Goal: Information Seeking & Learning: Learn about a topic

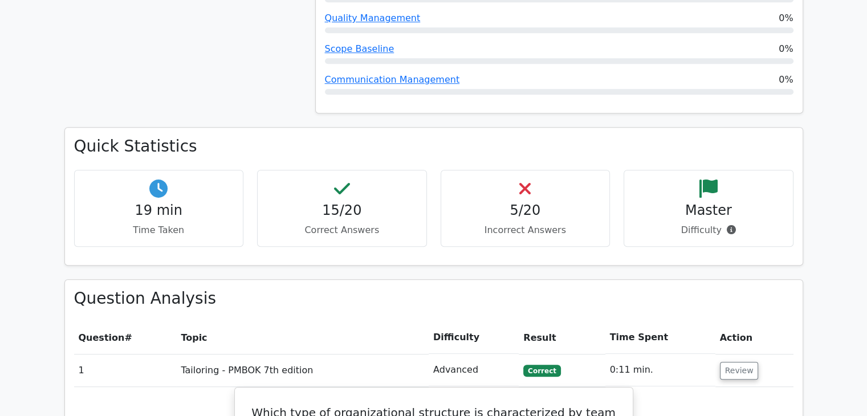
scroll to position [1026, 0]
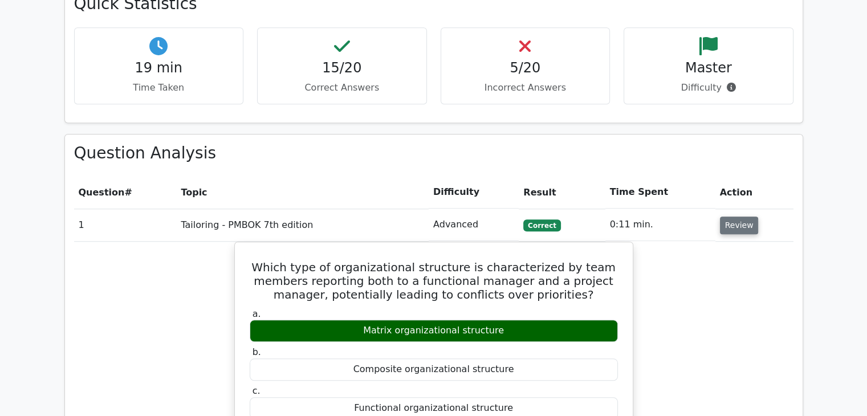
click at [733, 217] on button "Review" at bounding box center [739, 226] width 39 height 18
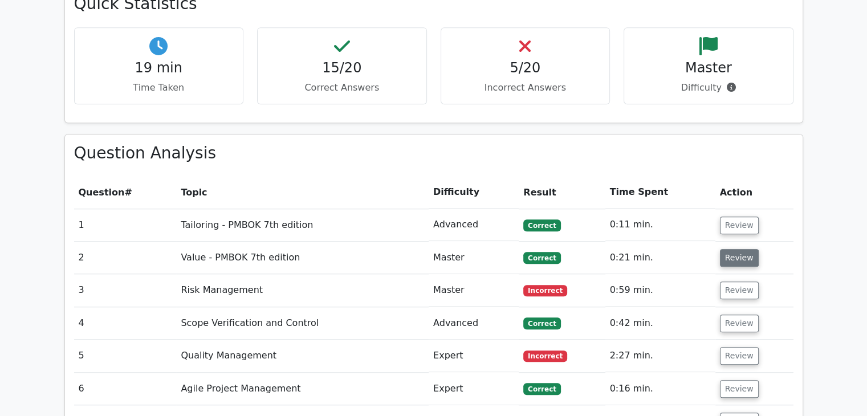
click at [737, 249] on button "Review" at bounding box center [739, 258] width 39 height 18
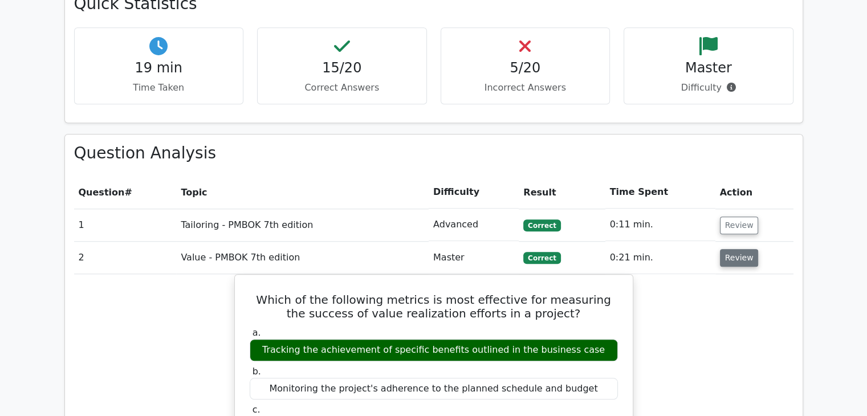
click at [732, 249] on button "Review" at bounding box center [739, 258] width 39 height 18
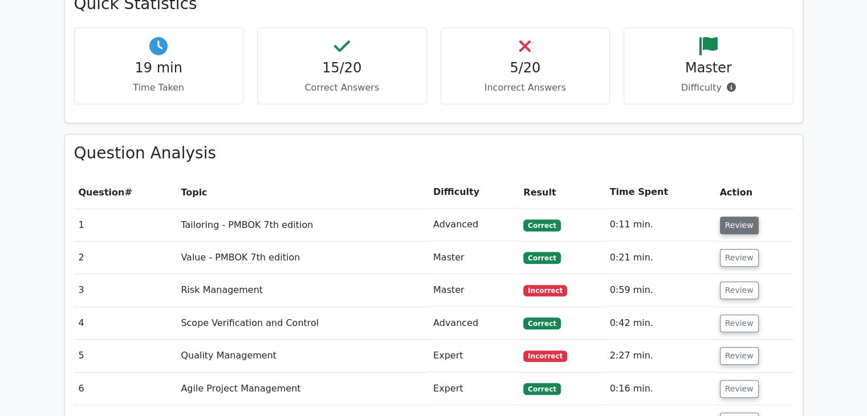
click at [734, 217] on button "Review" at bounding box center [739, 226] width 39 height 18
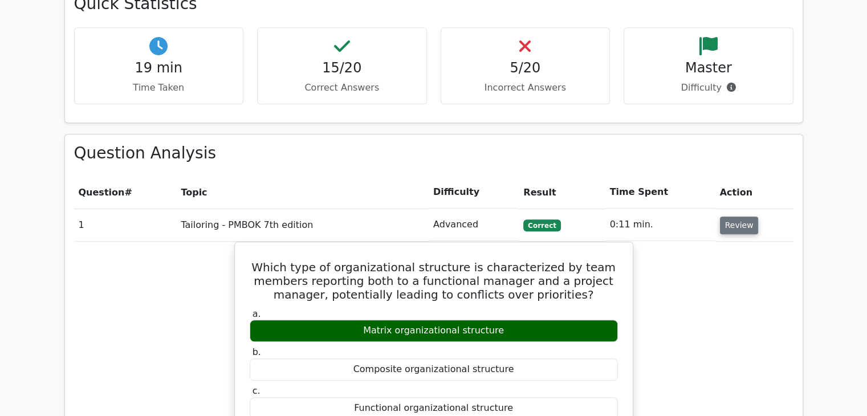
click at [734, 217] on button "Review" at bounding box center [739, 226] width 39 height 18
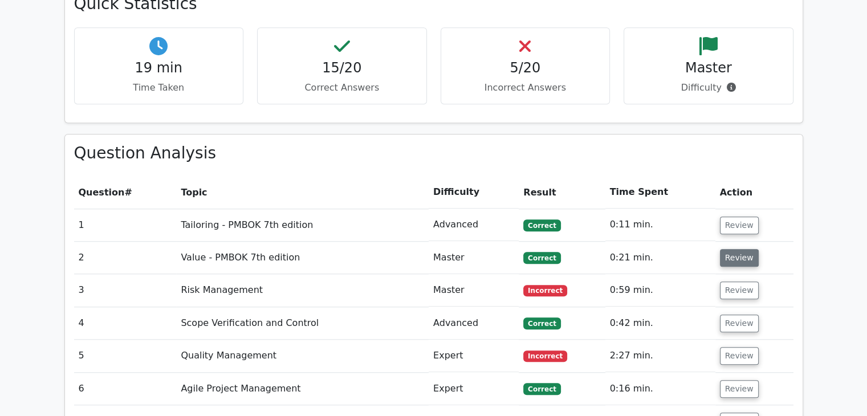
click at [743, 249] on button "Review" at bounding box center [739, 258] width 39 height 18
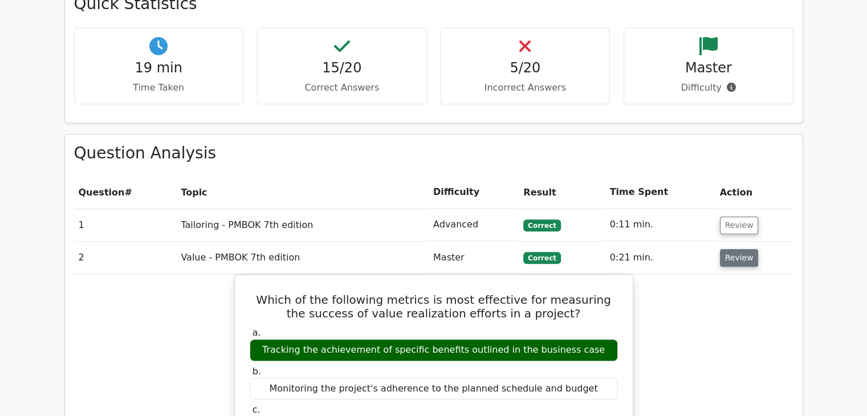
click at [743, 249] on button "Review" at bounding box center [739, 258] width 39 height 18
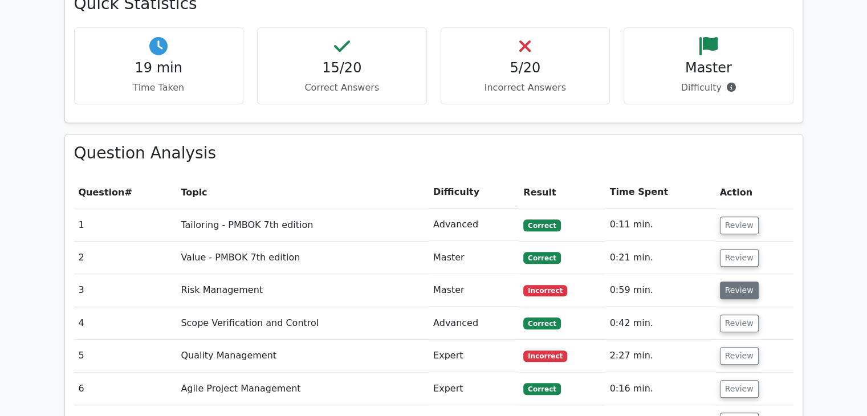
click at [739, 282] on button "Review" at bounding box center [739, 291] width 39 height 18
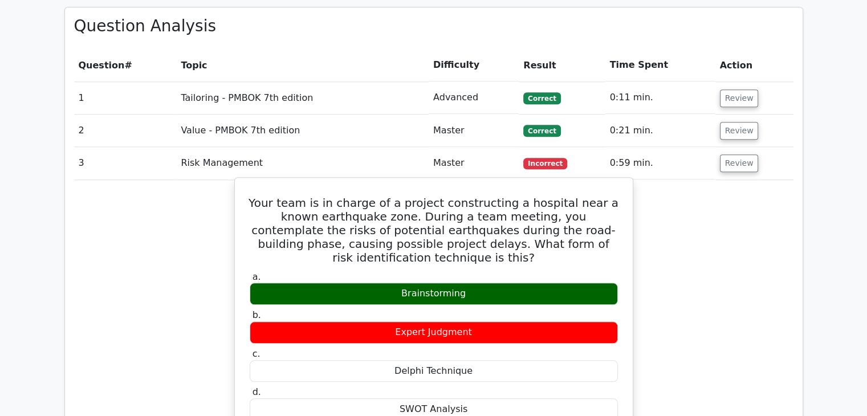
scroll to position [1083, 0]
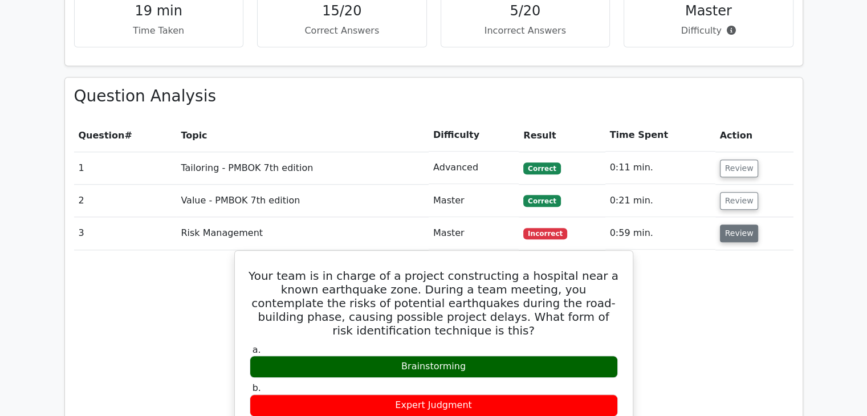
click at [734, 225] on button "Review" at bounding box center [739, 234] width 39 height 18
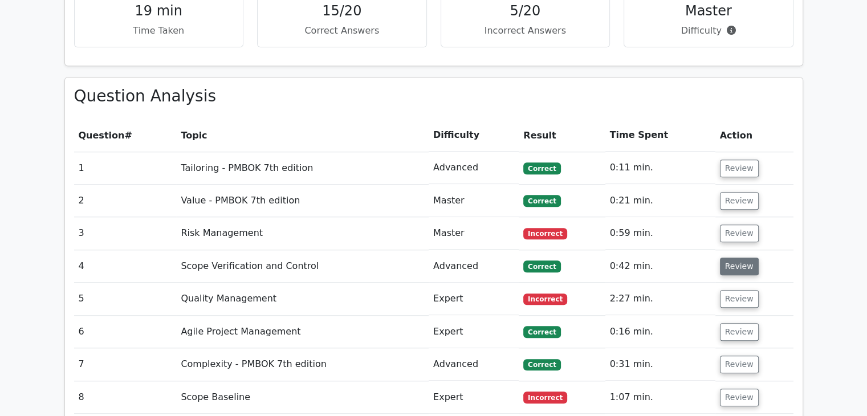
click at [731, 258] on button "Review" at bounding box center [739, 267] width 39 height 18
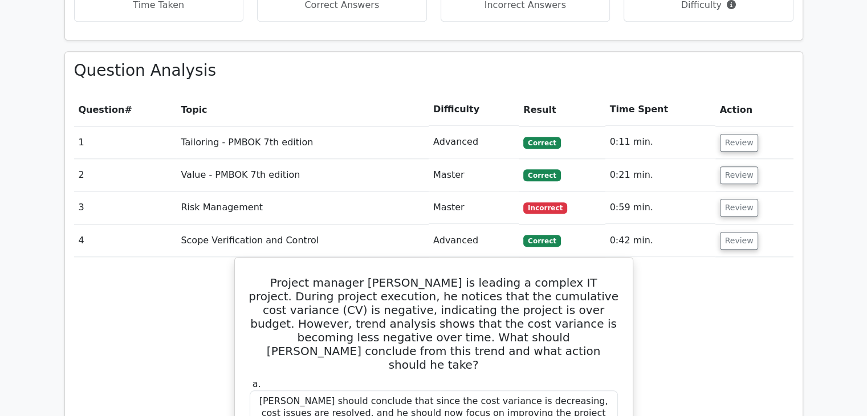
scroll to position [1254, 0]
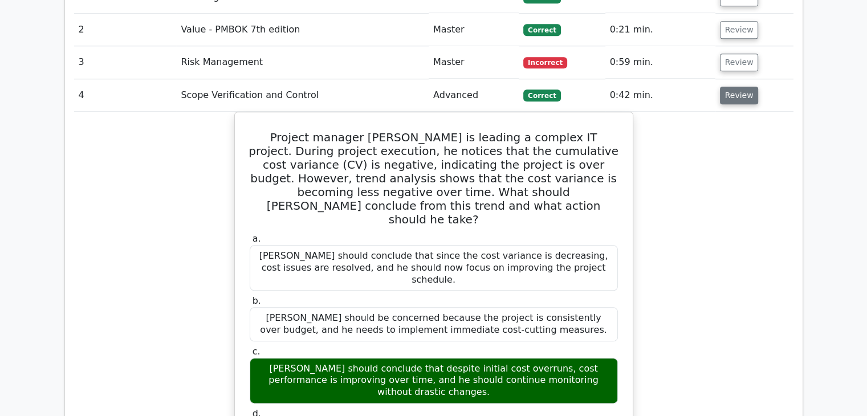
click at [738, 87] on button "Review" at bounding box center [739, 96] width 39 height 18
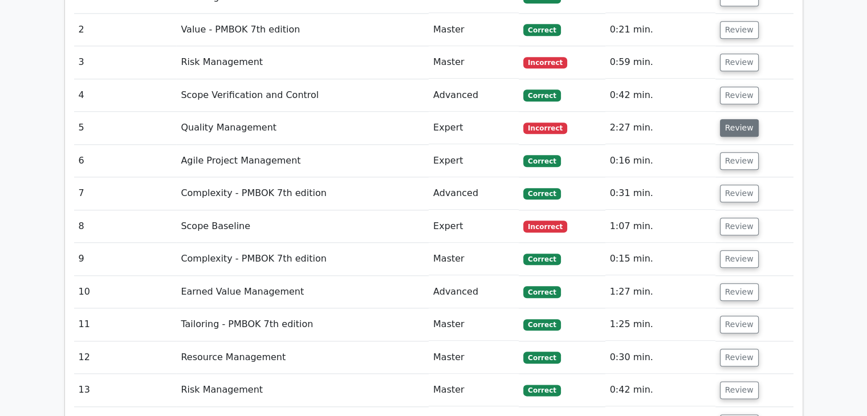
click at [730, 119] on button "Review" at bounding box center [739, 128] width 39 height 18
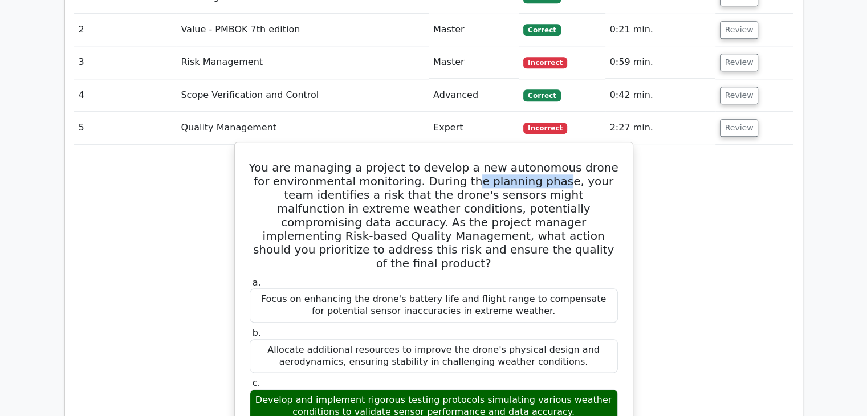
drag, startPoint x: 478, startPoint y: 123, endPoint x: 536, endPoint y: 125, distance: 57.6
click at [536, 161] on h5 "You are managing a project to develop a new autonomous drone for environmental …" at bounding box center [434, 215] width 371 height 109
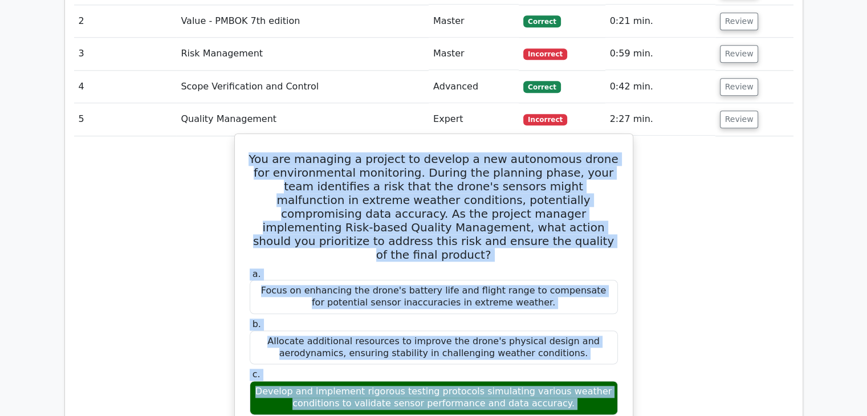
scroll to position [1267, 0]
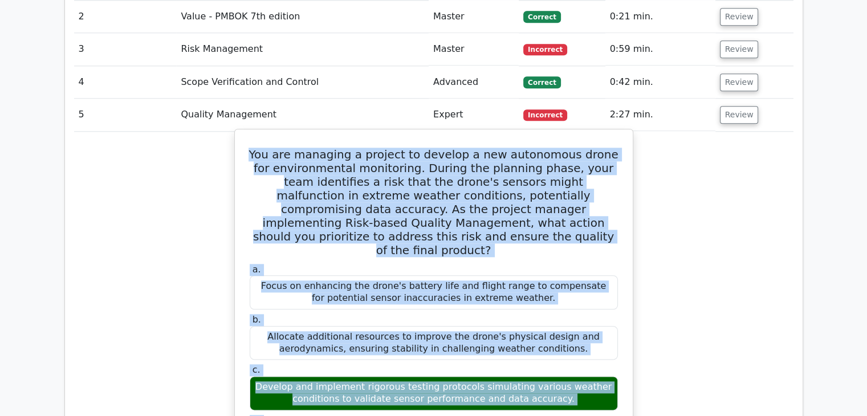
drag, startPoint x: 258, startPoint y: 108, endPoint x: 524, endPoint y: 388, distance: 386.2
copy div "You are managing a project to develop a new autonomous drone for environmental …"
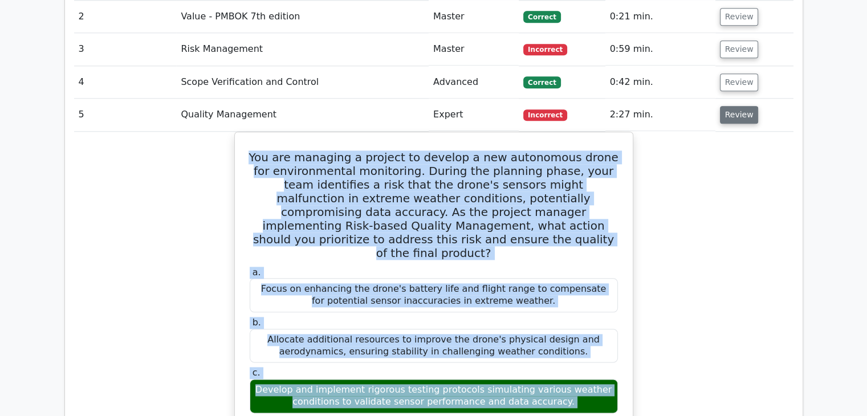
click at [739, 106] on button "Review" at bounding box center [739, 115] width 39 height 18
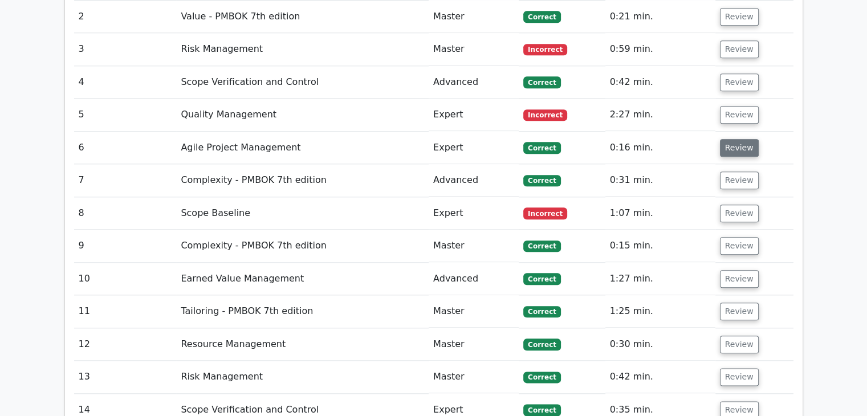
click at [740, 139] on button "Review" at bounding box center [739, 148] width 39 height 18
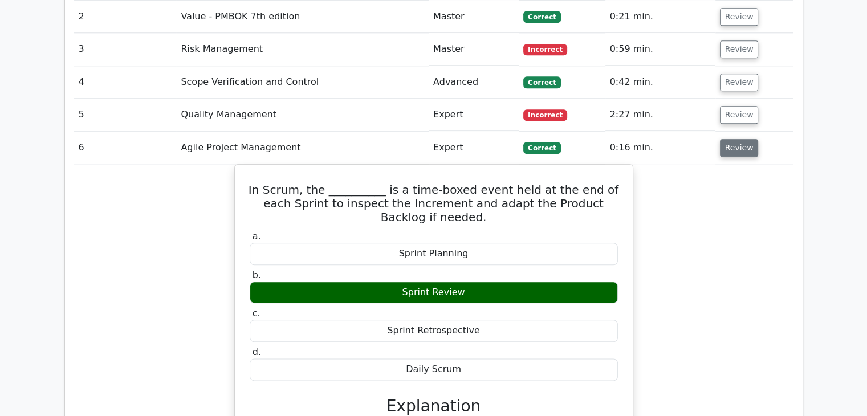
click at [740, 139] on button "Review" at bounding box center [739, 148] width 39 height 18
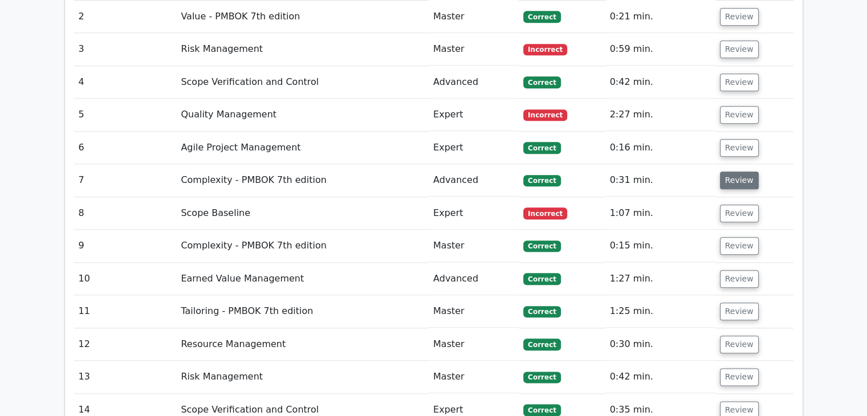
click at [737, 172] on button "Review" at bounding box center [739, 181] width 39 height 18
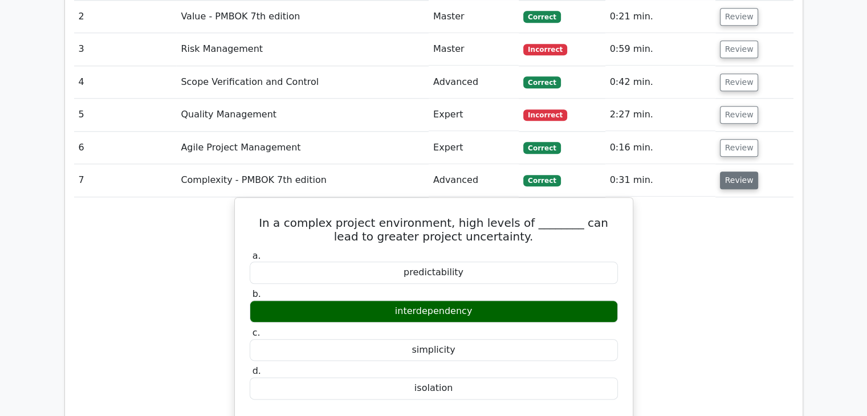
click at [737, 172] on button "Review" at bounding box center [739, 181] width 39 height 18
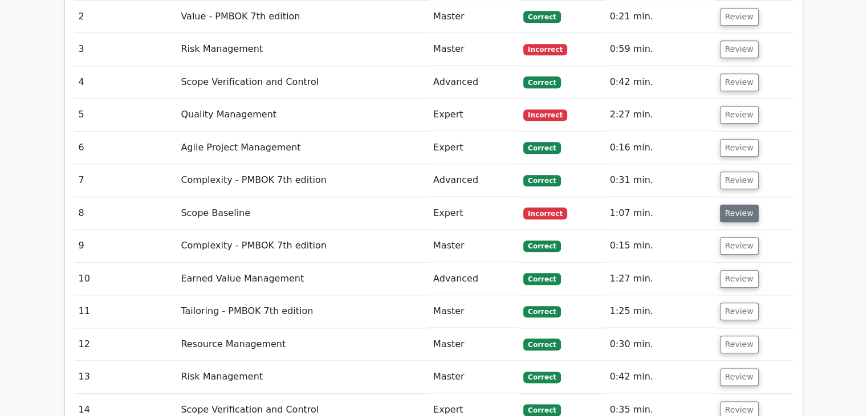
click at [730, 205] on button "Review" at bounding box center [739, 214] width 39 height 18
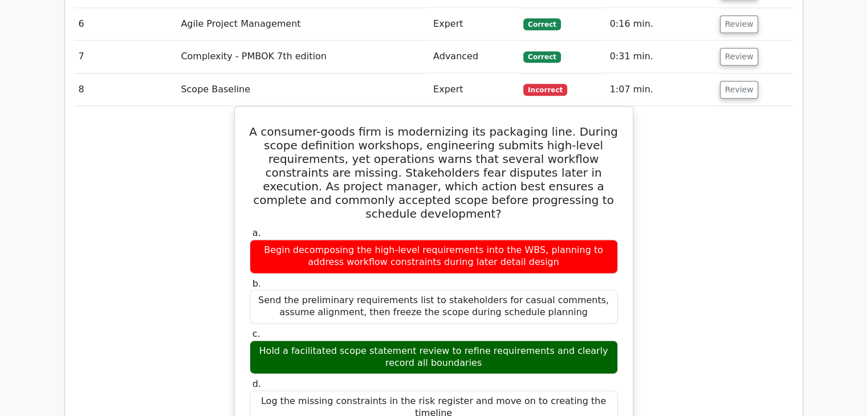
scroll to position [1324, 0]
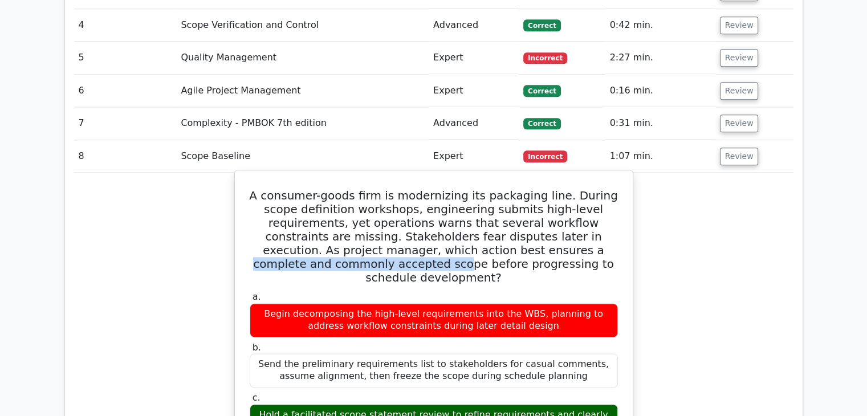
drag, startPoint x: 367, startPoint y: 188, endPoint x: 565, endPoint y: 195, distance: 198.5
click at [565, 194] on h5 "A consumer-goods firm is modernizing its packaging line. During scope definitio…" at bounding box center [434, 237] width 371 height 96
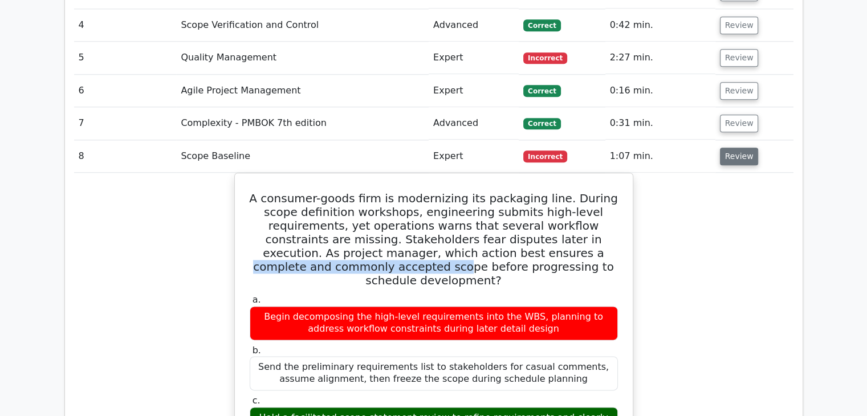
click at [736, 148] on button "Review" at bounding box center [739, 157] width 39 height 18
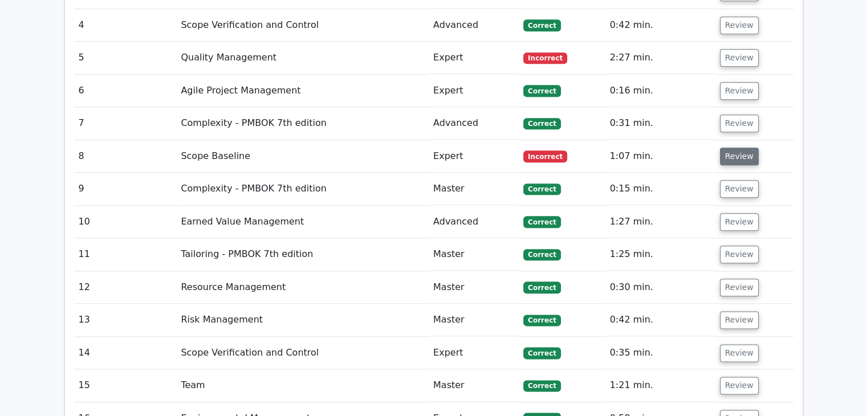
click at [746, 148] on button "Review" at bounding box center [739, 157] width 39 height 18
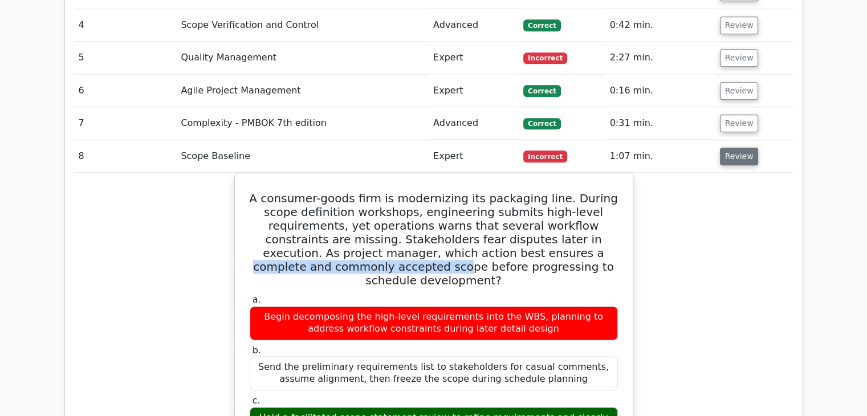
click at [746, 148] on button "Review" at bounding box center [739, 157] width 39 height 18
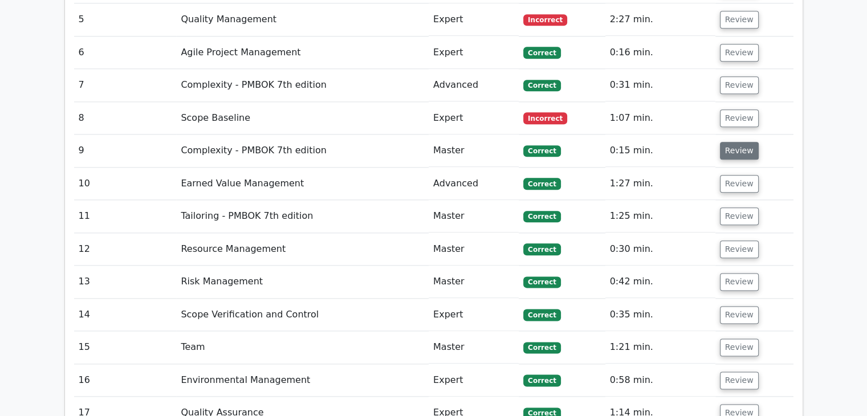
scroll to position [1381, 0]
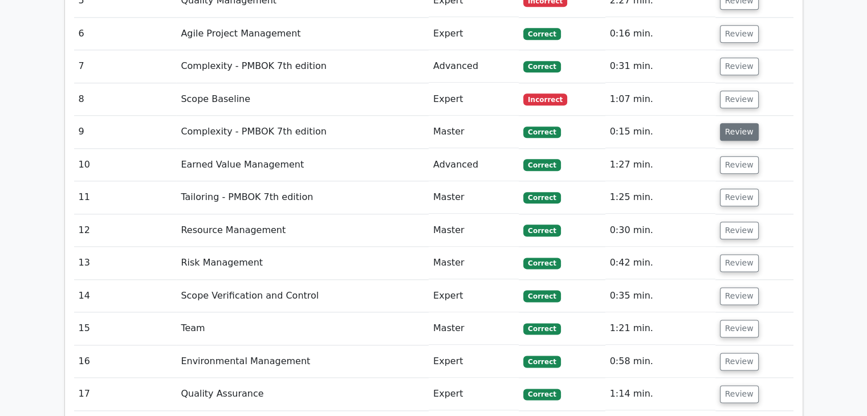
click at [736, 123] on button "Review" at bounding box center [739, 132] width 39 height 18
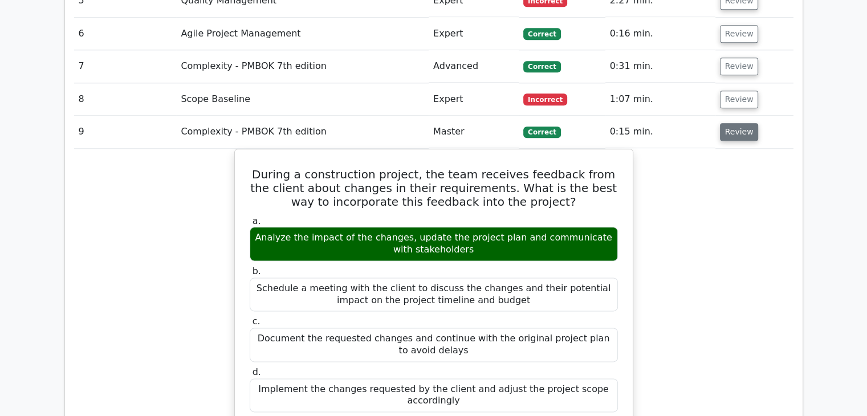
click at [738, 123] on button "Review" at bounding box center [739, 132] width 39 height 18
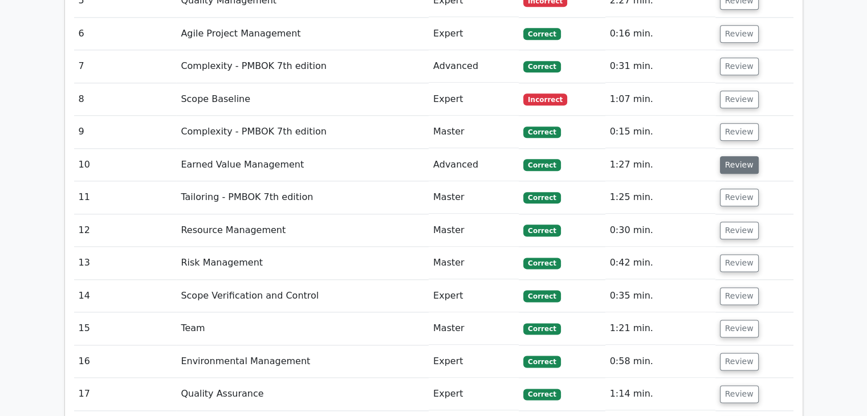
click at [741, 156] on button "Review" at bounding box center [739, 165] width 39 height 18
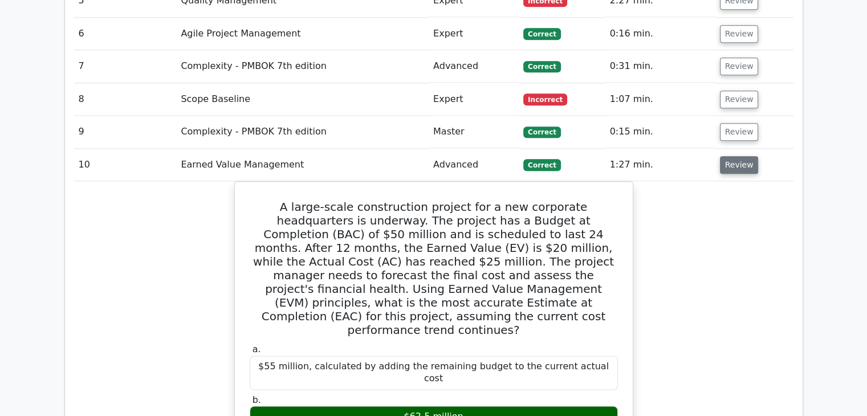
click at [741, 156] on button "Review" at bounding box center [739, 165] width 39 height 18
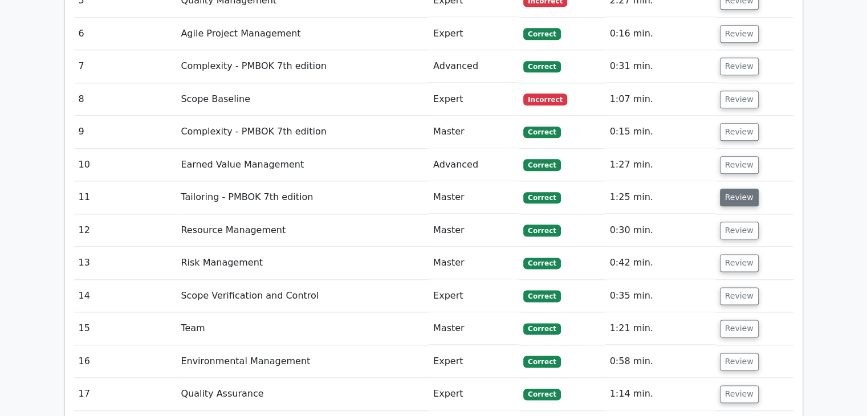
click at [736, 189] on button "Review" at bounding box center [739, 198] width 39 height 18
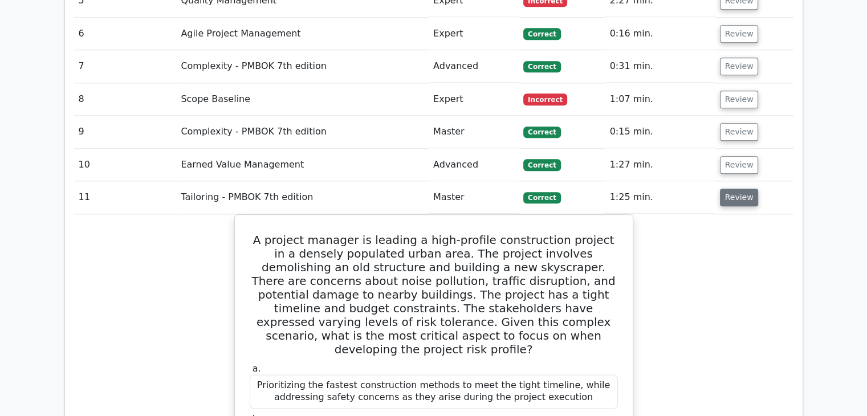
click at [736, 189] on button "Review" at bounding box center [739, 198] width 39 height 18
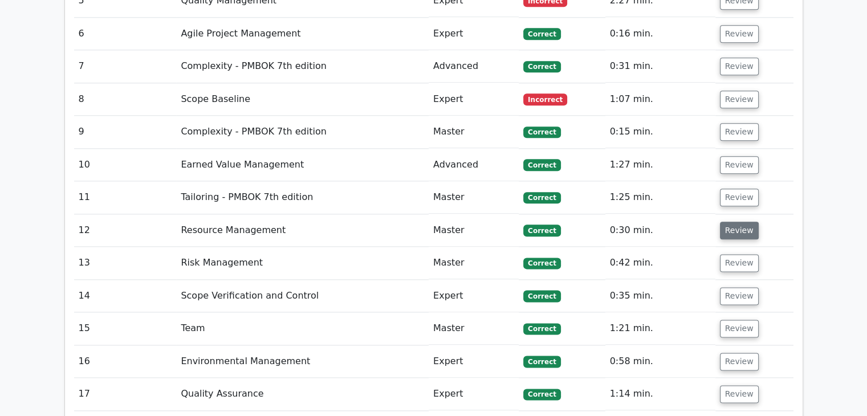
click at [744, 222] on button "Review" at bounding box center [739, 231] width 39 height 18
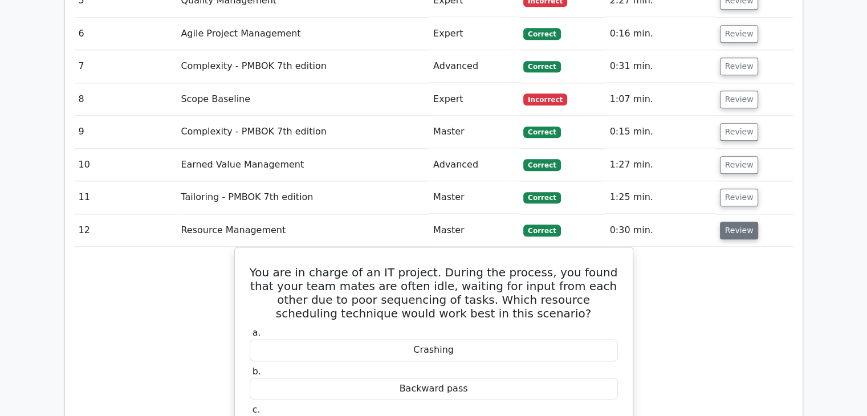
click at [744, 222] on button "Review" at bounding box center [739, 231] width 39 height 18
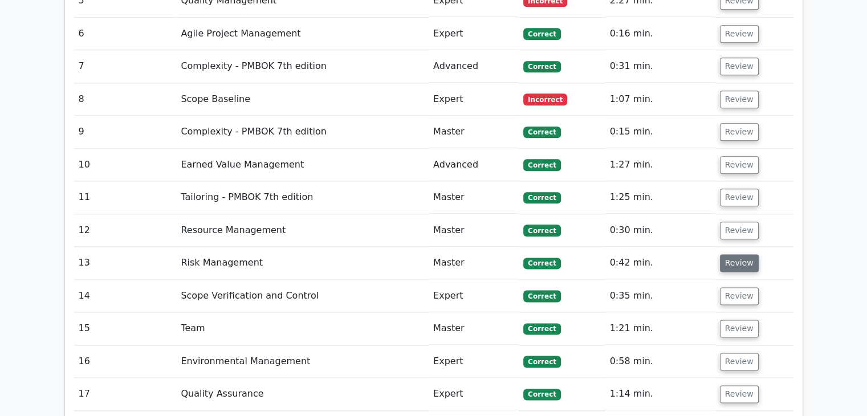
click at [732, 254] on button "Review" at bounding box center [739, 263] width 39 height 18
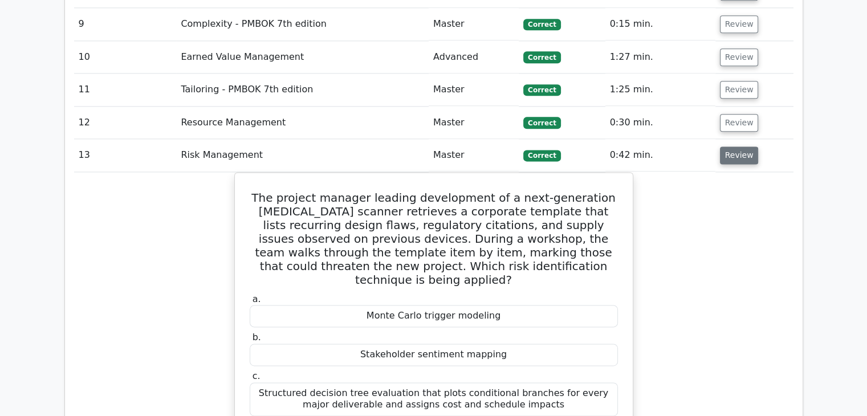
scroll to position [1495, 0]
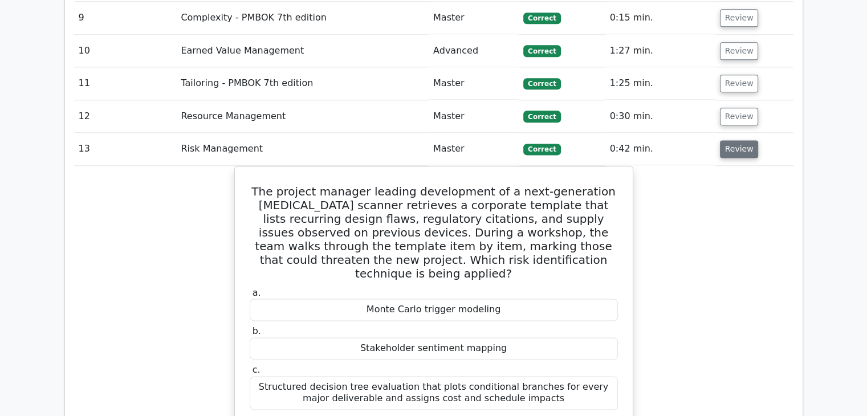
click at [742, 140] on button "Review" at bounding box center [739, 149] width 39 height 18
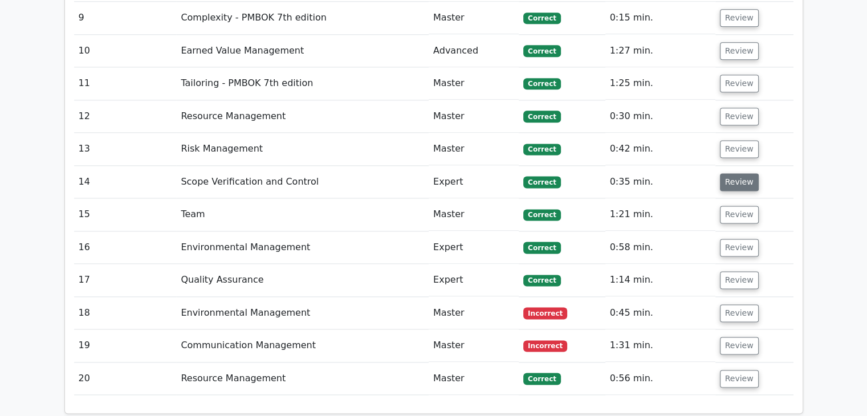
click at [739, 173] on button "Review" at bounding box center [739, 182] width 39 height 18
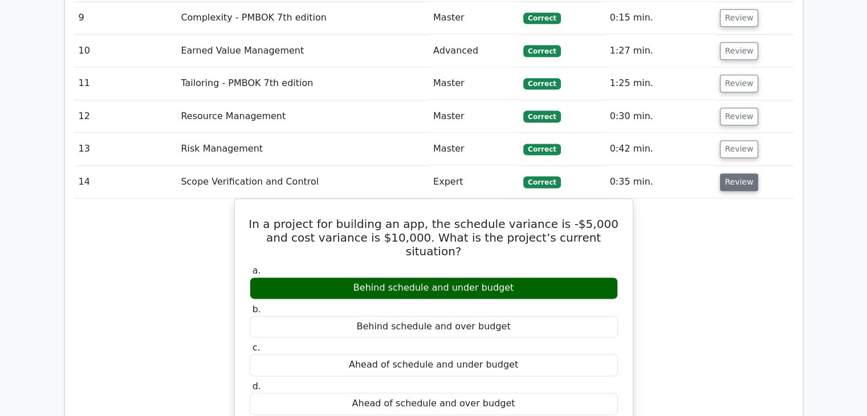
click at [739, 173] on button "Review" at bounding box center [739, 182] width 39 height 18
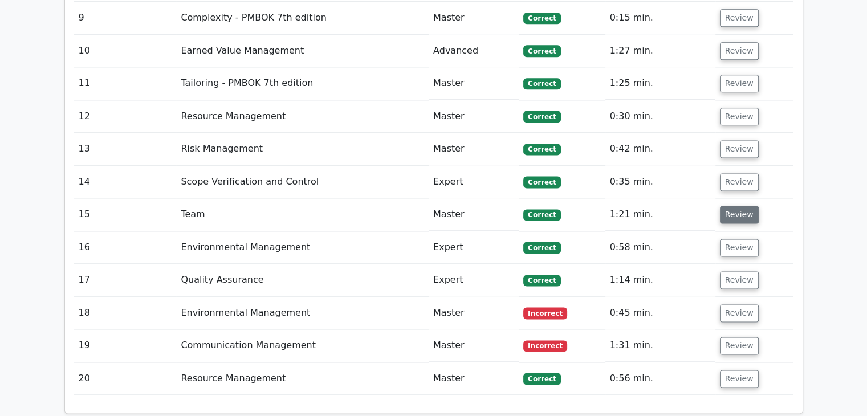
click at [740, 206] on button "Review" at bounding box center [739, 215] width 39 height 18
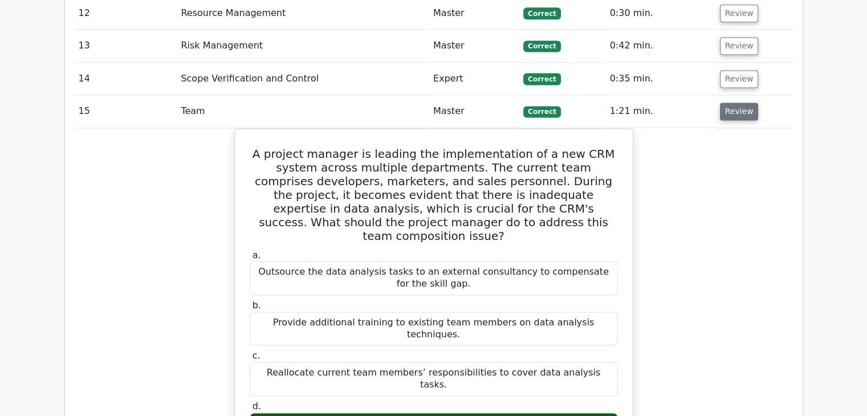
scroll to position [1609, 0]
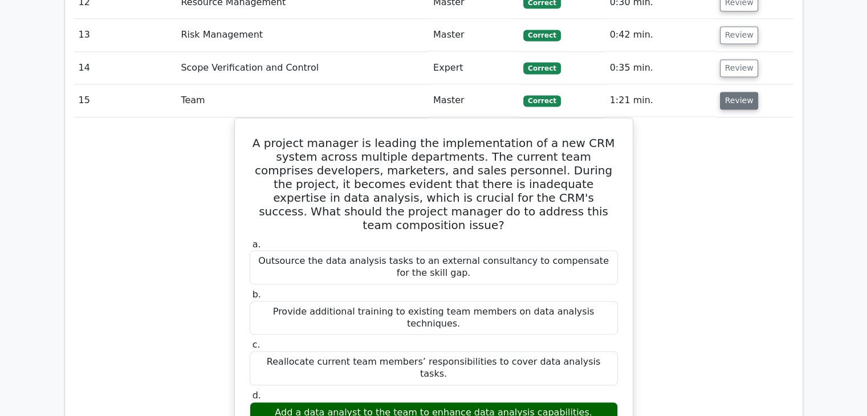
click at [735, 92] on button "Review" at bounding box center [739, 101] width 39 height 18
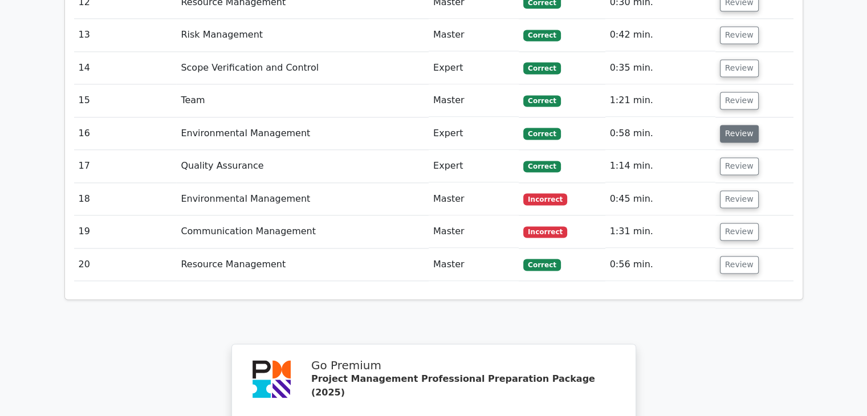
click at [736, 125] on button "Review" at bounding box center [739, 134] width 39 height 18
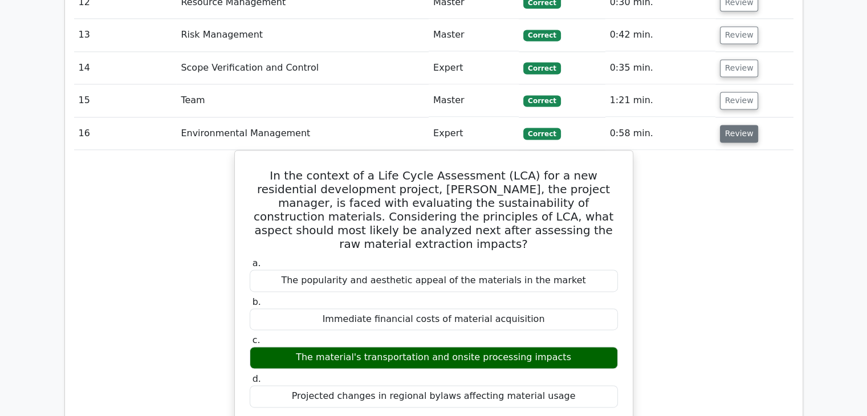
click at [747, 125] on button "Review" at bounding box center [739, 134] width 39 height 18
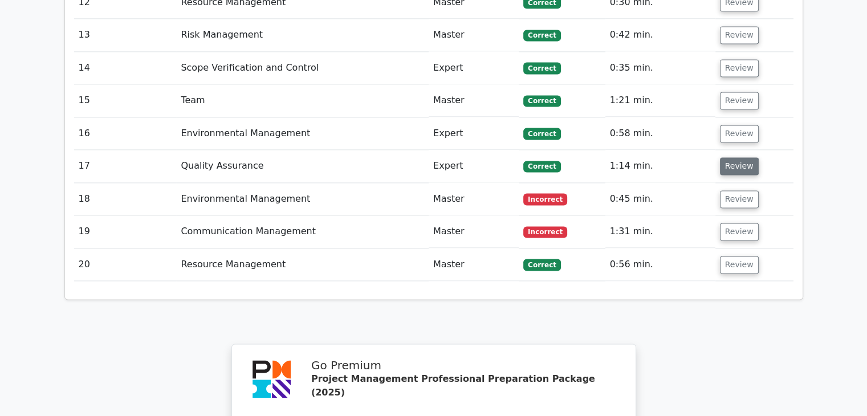
click at [742, 157] on button "Review" at bounding box center [739, 166] width 39 height 18
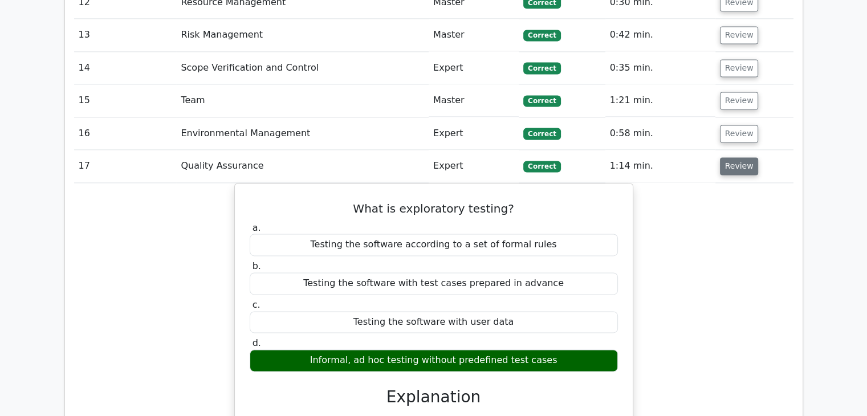
click at [740, 157] on button "Review" at bounding box center [739, 166] width 39 height 18
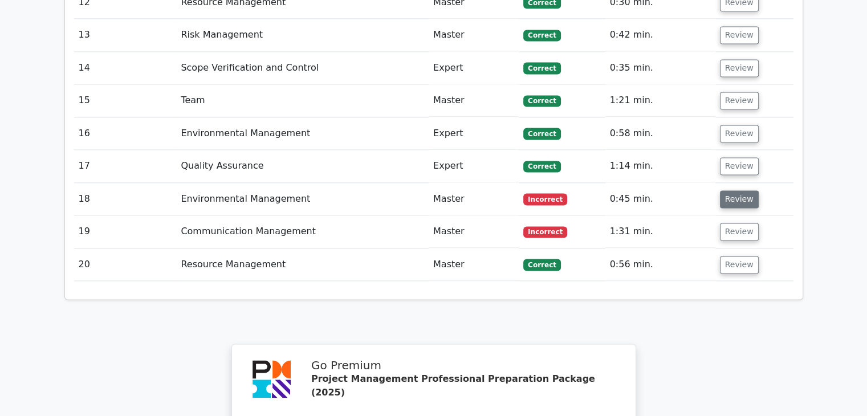
click at [732, 190] on button "Review" at bounding box center [739, 199] width 39 height 18
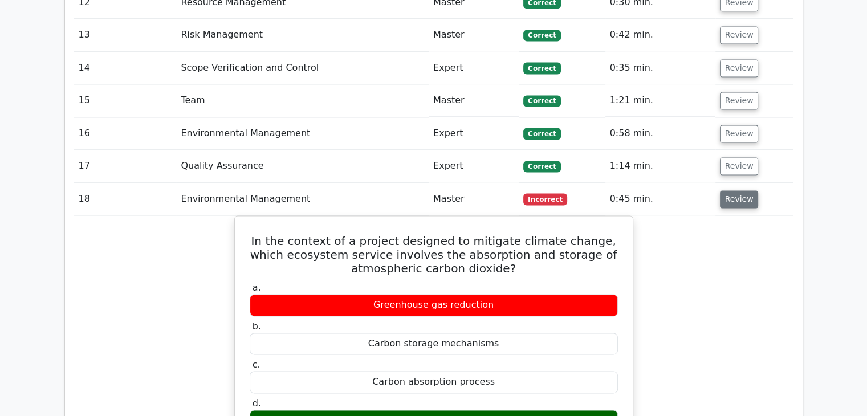
click at [738, 190] on button "Review" at bounding box center [739, 199] width 39 height 18
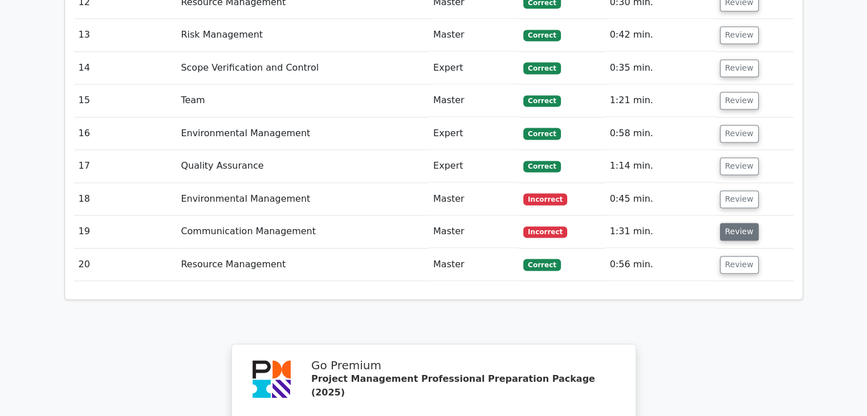
click at [740, 223] on button "Review" at bounding box center [739, 232] width 39 height 18
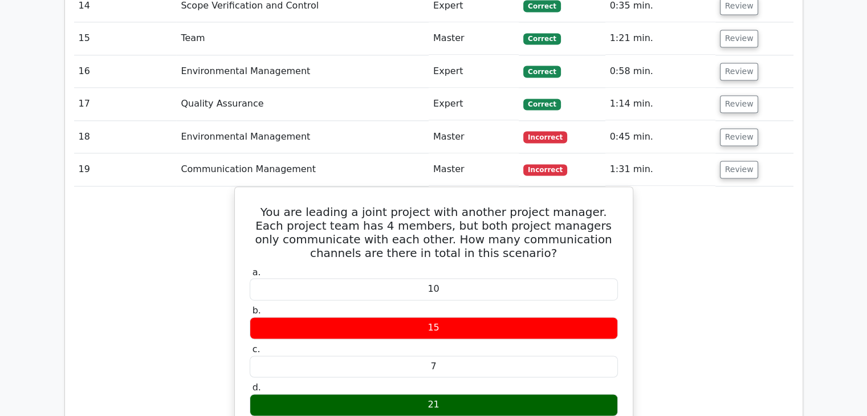
scroll to position [1666, 0]
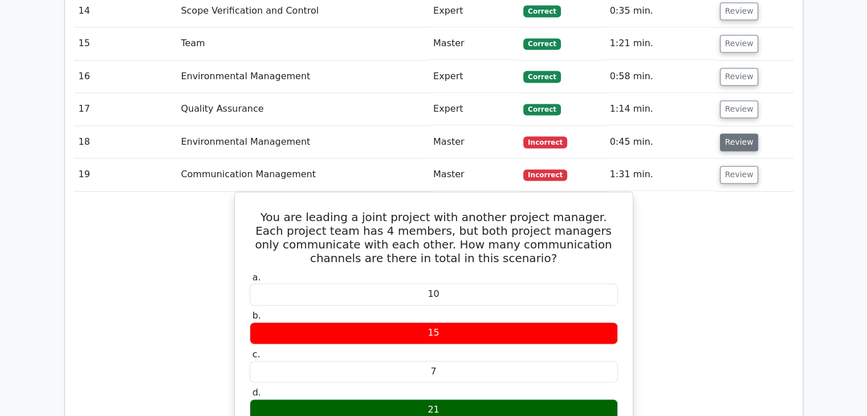
click at [743, 133] on button "Review" at bounding box center [739, 142] width 39 height 18
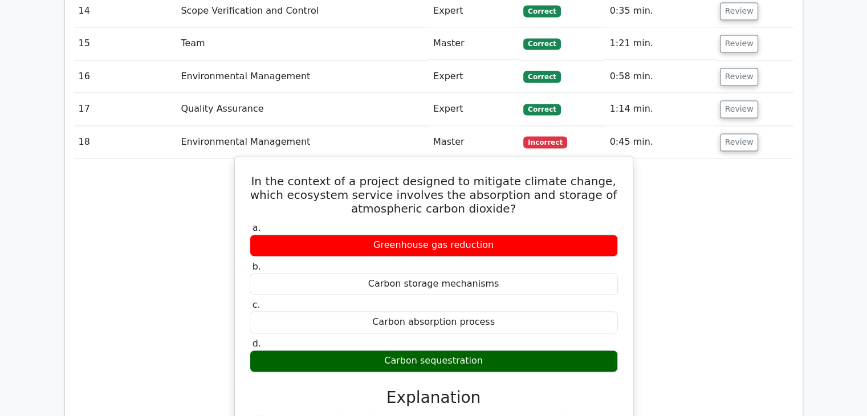
drag, startPoint x: 254, startPoint y: 125, endPoint x: 486, endPoint y: 304, distance: 293.5
click at [486, 304] on div "In the context of a project designed to mitigate climate change, which ecosyste…" at bounding box center [433, 373] width 389 height 424
copy div "In the context of a project designed to mitigate climate change, which ecosyste…"
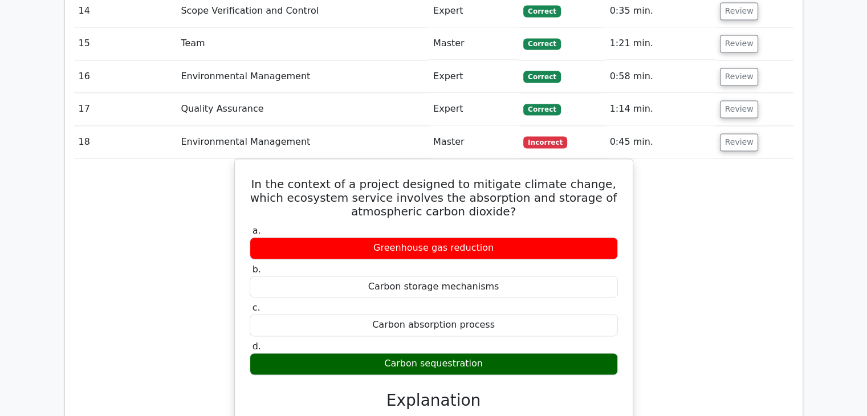
click at [743, 190] on div "In the context of a project designed to mitigate climate change, which ecosyste…" at bounding box center [433, 382] width 719 height 448
click at [734, 133] on button "Review" at bounding box center [739, 142] width 39 height 18
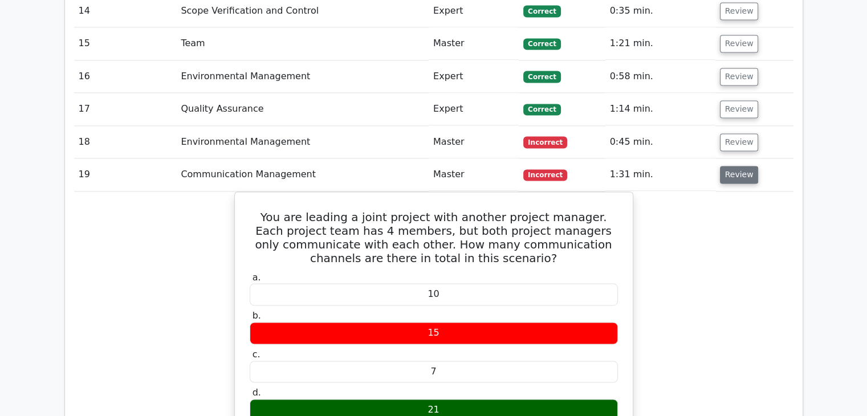
click at [736, 166] on button "Review" at bounding box center [739, 175] width 39 height 18
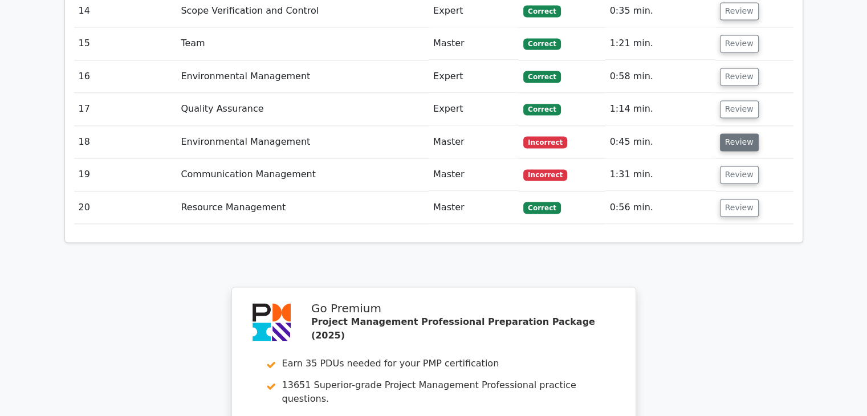
click at [739, 133] on button "Review" at bounding box center [739, 142] width 39 height 18
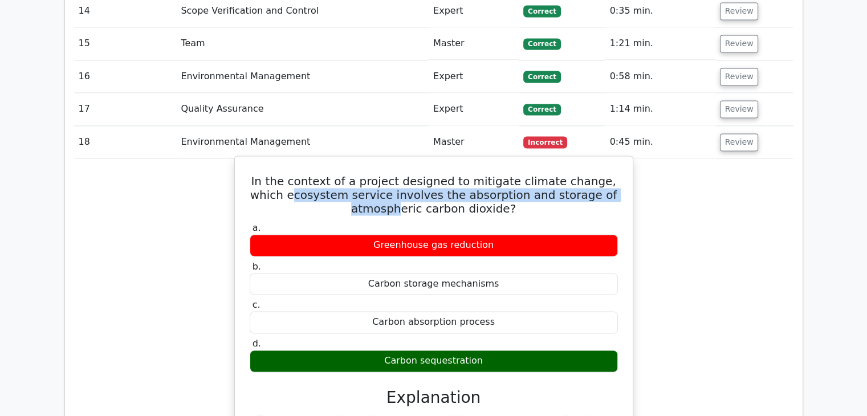
drag, startPoint x: 308, startPoint y: 144, endPoint x: 599, endPoint y: 135, distance: 290.9
click at [599, 174] on h5 "In the context of a project designed to mitigate climate change, which ecosyste…" at bounding box center [434, 194] width 371 height 41
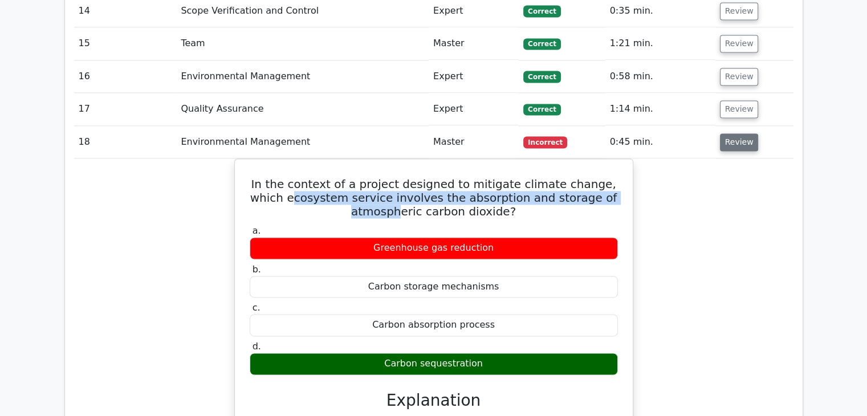
click at [732, 133] on button "Review" at bounding box center [739, 142] width 39 height 18
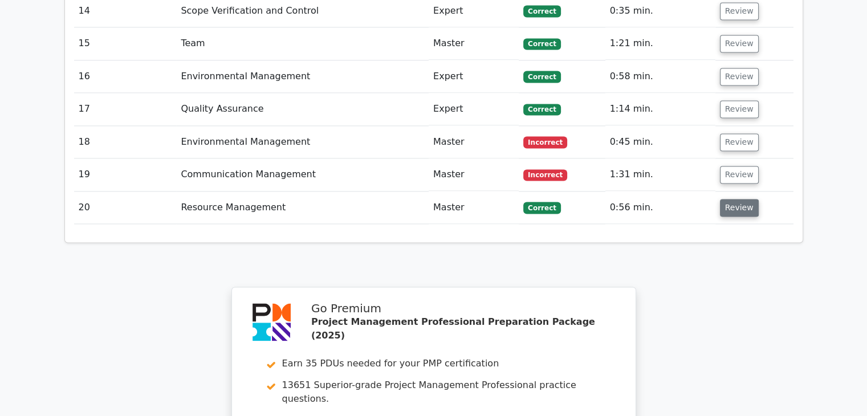
click at [741, 199] on button "Review" at bounding box center [739, 208] width 39 height 18
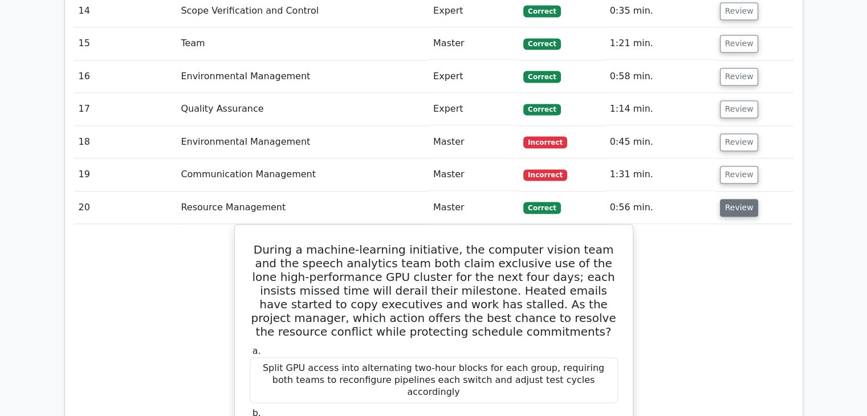
click at [746, 199] on button "Review" at bounding box center [739, 208] width 39 height 18
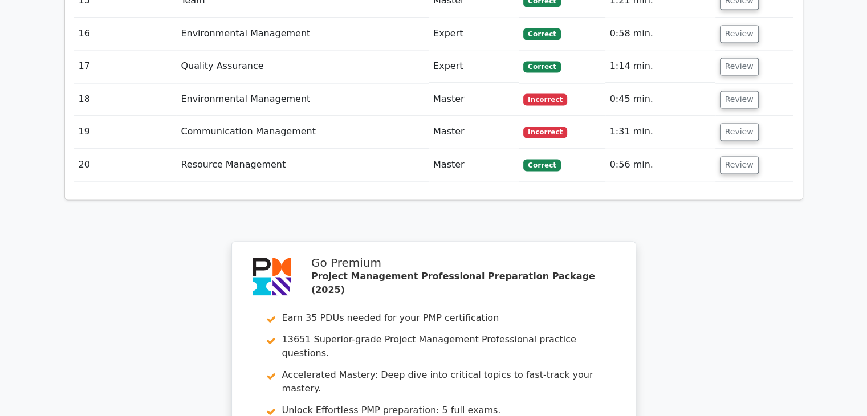
scroll to position [1982, 0]
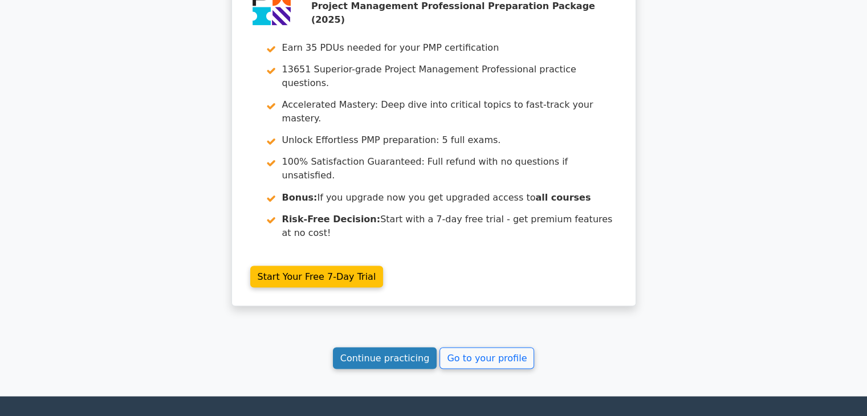
click at [370, 347] on link "Continue practicing" at bounding box center [385, 358] width 104 height 22
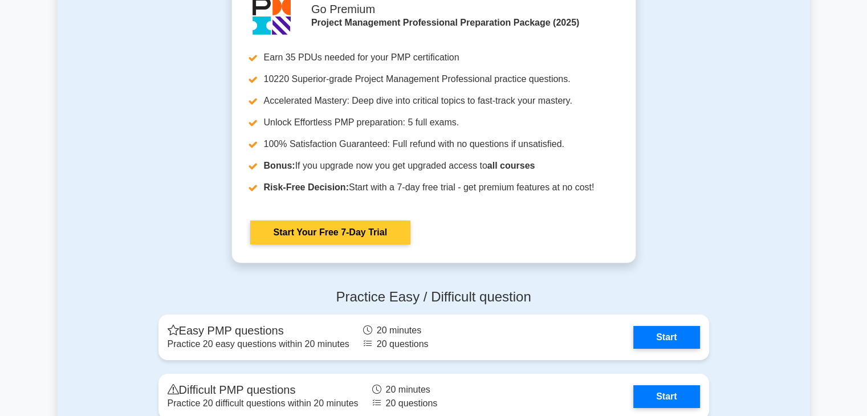
scroll to position [4161, 0]
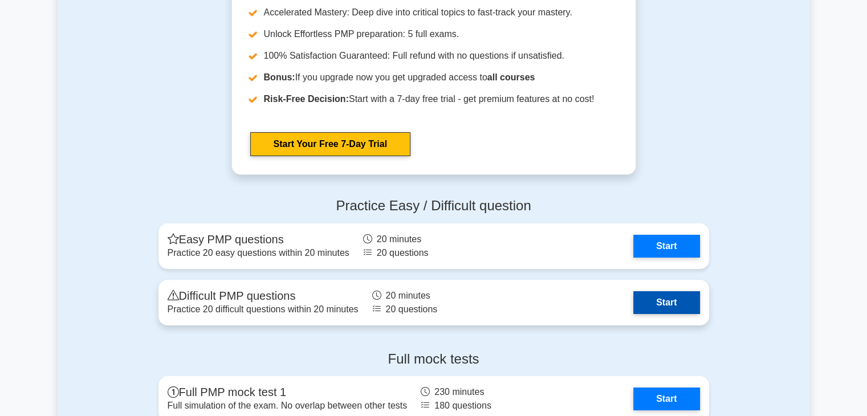
click at [658, 298] on link "Start" at bounding box center [666, 302] width 66 height 23
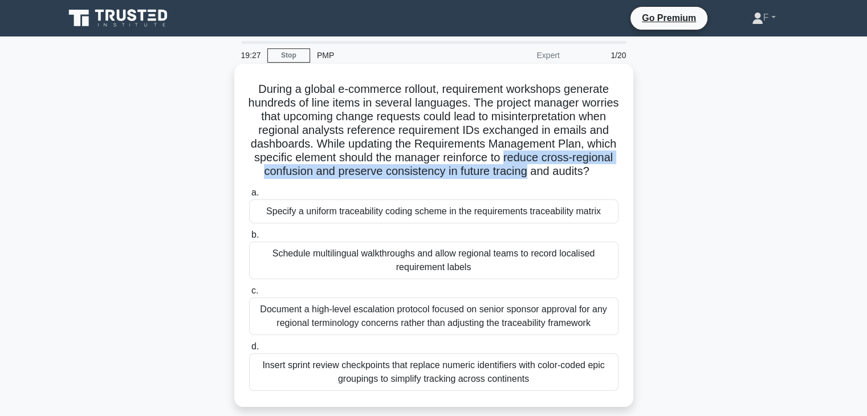
drag, startPoint x: 545, startPoint y: 158, endPoint x: 580, endPoint y: 167, distance: 36.5
click at [580, 167] on h5 "During a global e-commerce rollout, requirement workshops generate hundreds of …" at bounding box center [434, 130] width 372 height 97
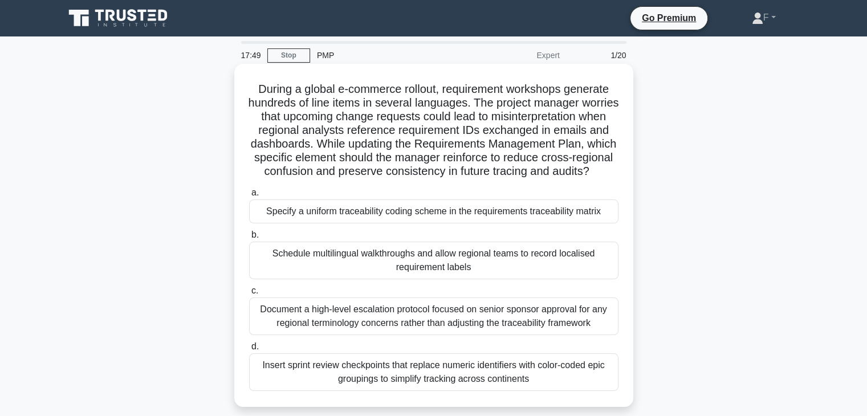
click at [456, 387] on div "Insert sprint review checkpoints that replace numeric identifiers with color-co…" at bounding box center [433, 372] width 369 height 38
click at [249, 351] on input "d. Insert sprint review checkpoints that replace numeric identifiers with color…" at bounding box center [249, 346] width 0 height 7
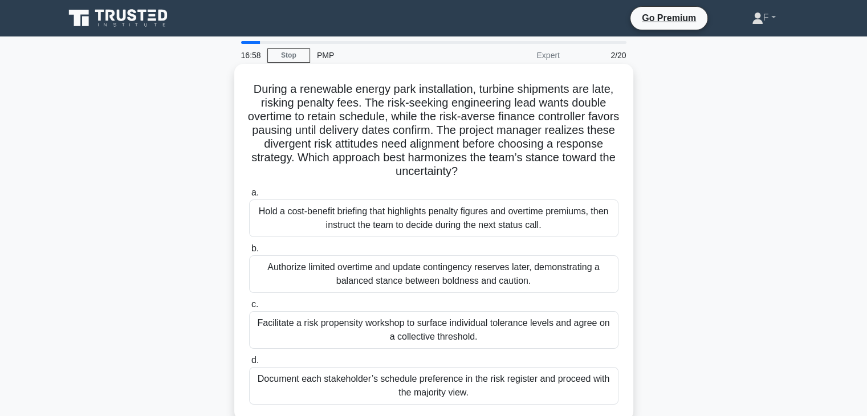
click at [519, 325] on div "Facilitate a risk propensity workshop to surface individual tolerance levels an…" at bounding box center [433, 330] width 369 height 38
click at [249, 308] on input "c. Facilitate a risk propensity workshop to surface individual tolerance levels…" at bounding box center [249, 304] width 0 height 7
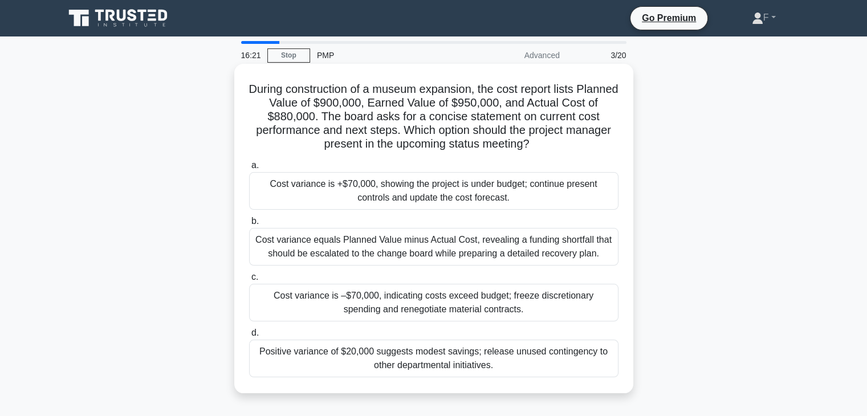
click at [459, 195] on div "Cost variance is +$70,000, showing the project is under budget; continue presen…" at bounding box center [433, 191] width 369 height 38
click at [249, 169] on input "a. Cost variance is +$70,000, showing the project is under budget; continue pre…" at bounding box center [249, 165] width 0 height 7
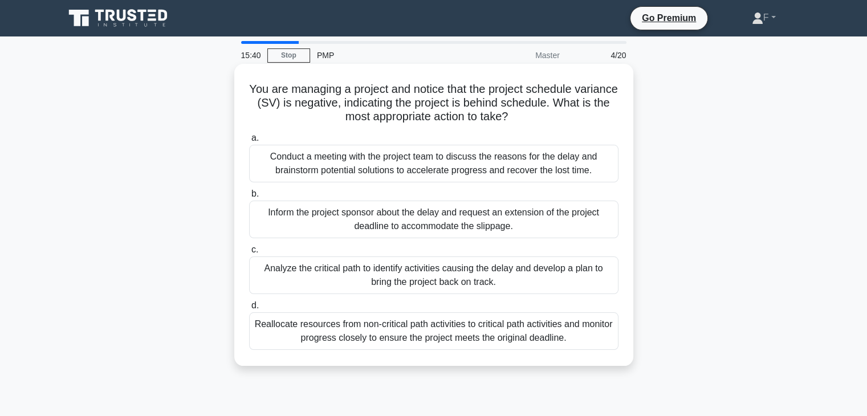
click at [550, 166] on div "Conduct a meeting with the project team to discuss the reasons for the delay an…" at bounding box center [433, 164] width 369 height 38
click at [249, 142] on input "a. Conduct a meeting with the project team to discuss the reasons for the delay…" at bounding box center [249, 138] width 0 height 7
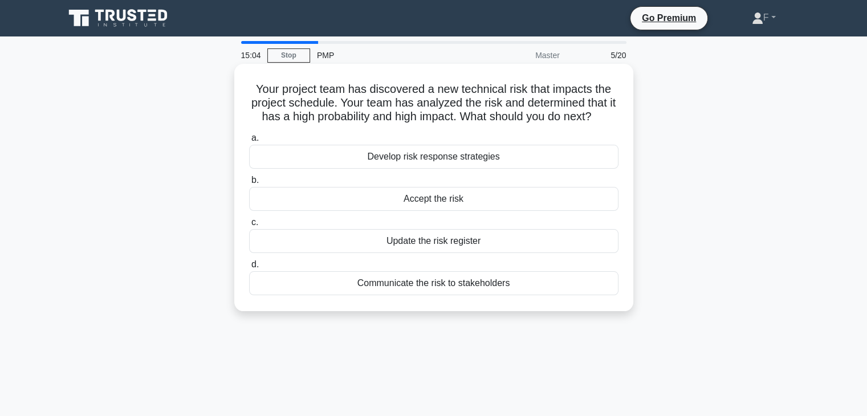
click at [433, 242] on div "Update the risk register" at bounding box center [433, 241] width 369 height 24
click at [249, 226] on input "c. Update the risk register" at bounding box center [249, 222] width 0 height 7
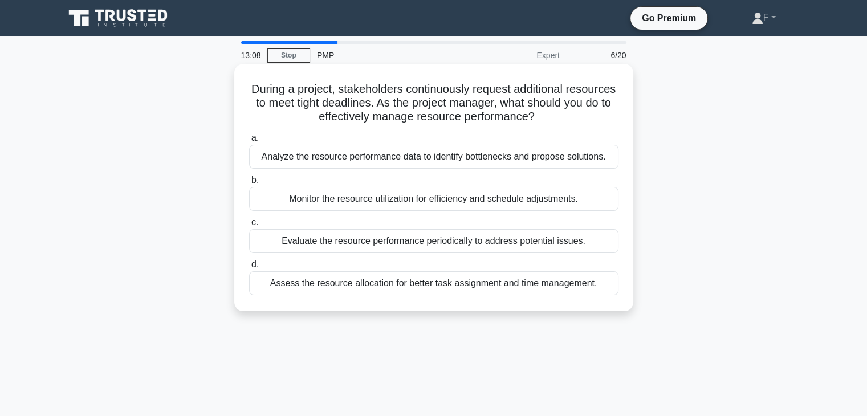
click at [471, 198] on div "Monitor the resource utilization for efficiency and schedule adjustments." at bounding box center [433, 199] width 369 height 24
click at [249, 184] on input "b. Monitor the resource utilization for efficiency and schedule adjustments." at bounding box center [249, 180] width 0 height 7
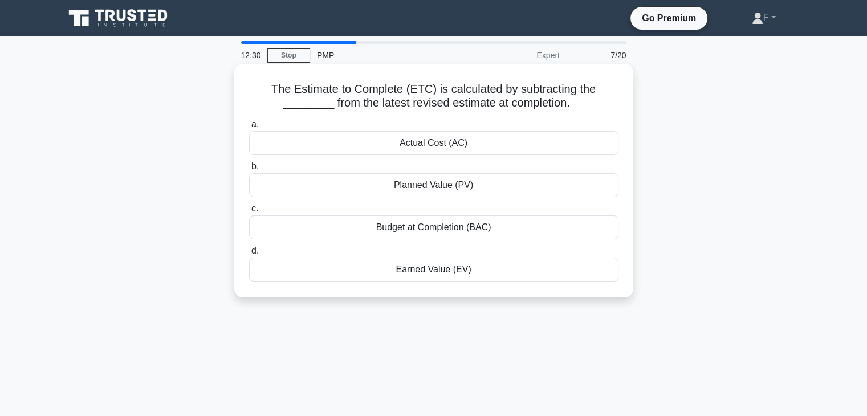
click at [456, 142] on div "Actual Cost (AC)" at bounding box center [433, 143] width 369 height 24
click at [249, 128] on input "a. Actual Cost (AC)" at bounding box center [249, 124] width 0 height 7
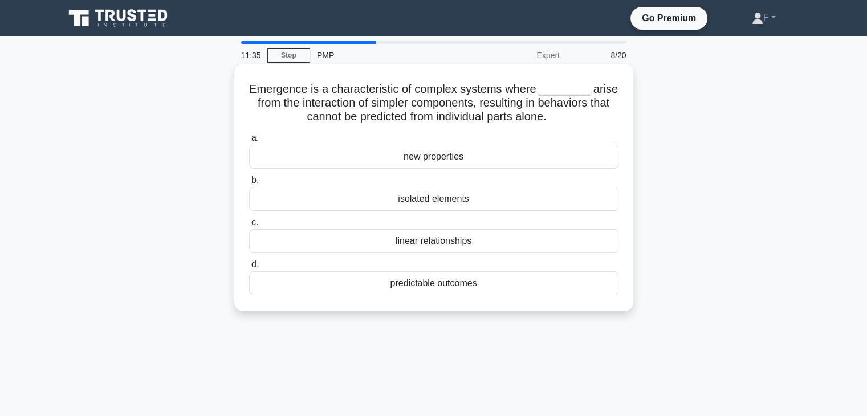
click at [452, 158] on div "new properties" at bounding box center [433, 157] width 369 height 24
click at [249, 142] on input "a. new properties" at bounding box center [249, 138] width 0 height 7
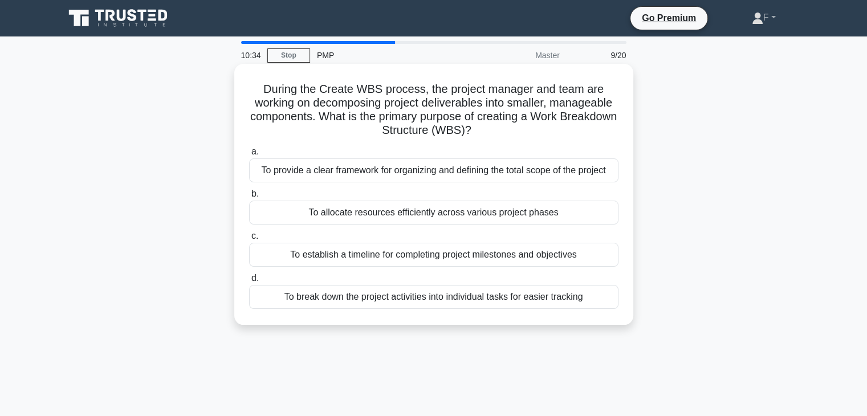
click at [543, 299] on div "To break down the project activities into individual tasks for easier tracking" at bounding box center [433, 297] width 369 height 24
click at [249, 282] on input "d. To break down the project activities into individual tasks for easier tracki…" at bounding box center [249, 278] width 0 height 7
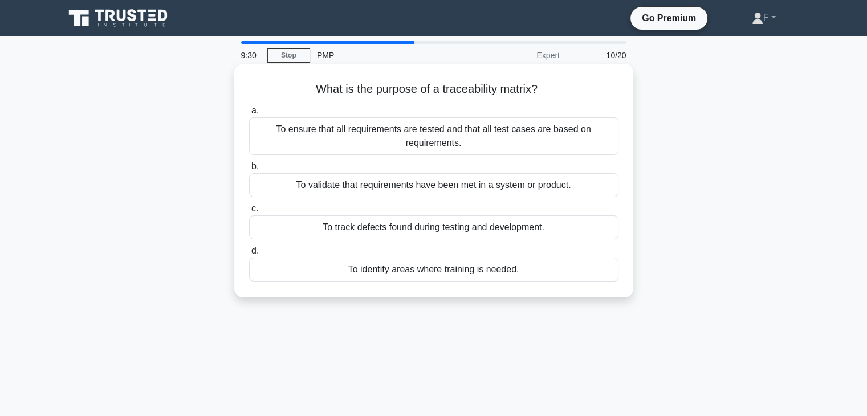
click at [493, 140] on div "To ensure that all requirements are tested and that all test cases are based on…" at bounding box center [433, 136] width 369 height 38
click at [249, 115] on input "a. To ensure that all requirements are tested and that all test cases are based…" at bounding box center [249, 110] width 0 height 7
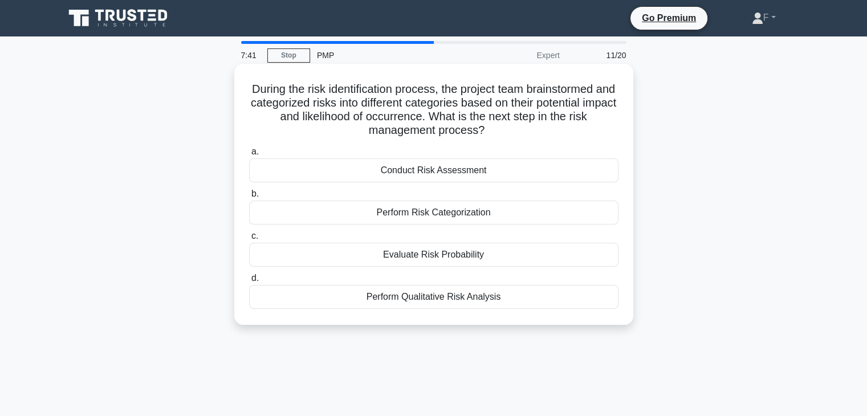
click at [440, 213] on div "Perform Risk Categorization" at bounding box center [433, 213] width 369 height 24
click at [249, 198] on input "b. Perform Risk Categorization" at bounding box center [249, 193] width 0 height 7
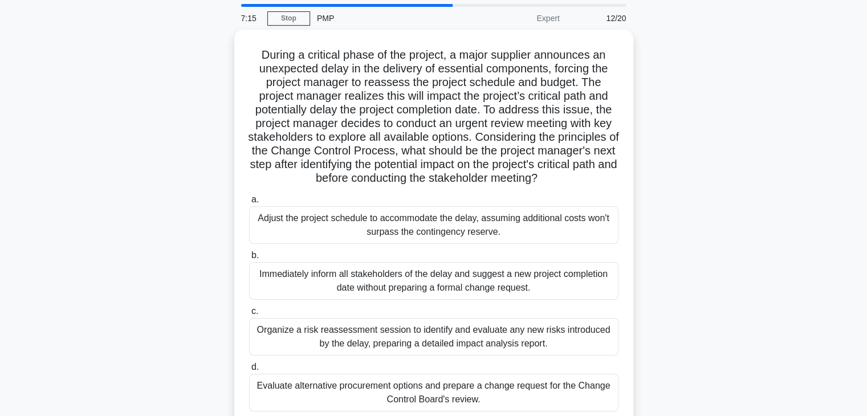
scroll to position [57, 0]
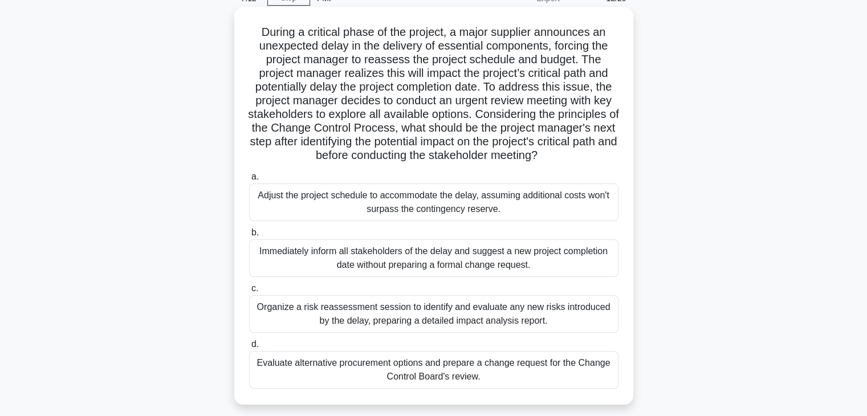
click at [478, 369] on div "Evaluate alternative procurement options and prepare a change request for the C…" at bounding box center [433, 370] width 369 height 38
click at [249, 348] on input "d. Evaluate alternative procurement options and prepare a change request for th…" at bounding box center [249, 344] width 0 height 7
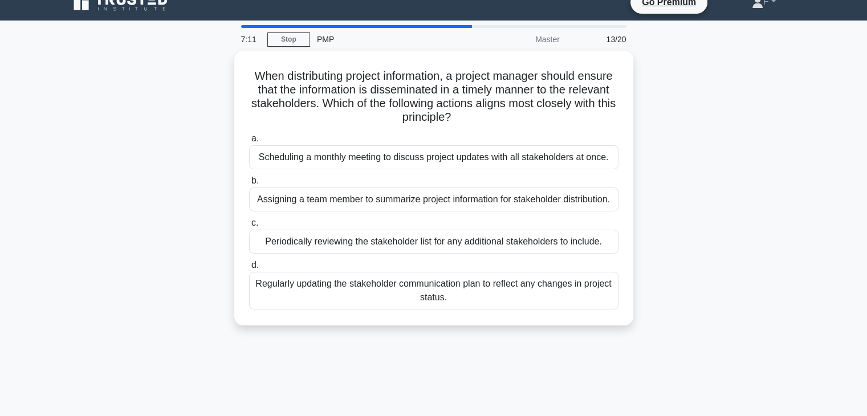
scroll to position [0, 0]
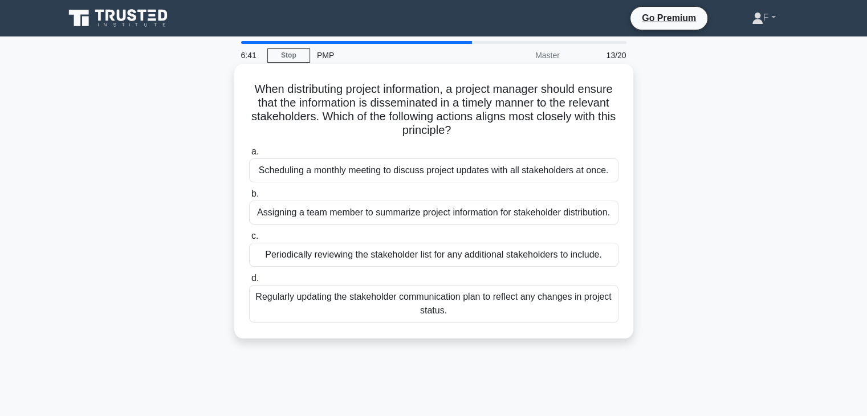
click at [406, 301] on div "Regularly updating the stakeholder communication plan to reflect any changes in…" at bounding box center [433, 304] width 369 height 38
click at [249, 282] on input "d. Regularly updating the stakeholder communication plan to reflect any changes…" at bounding box center [249, 278] width 0 height 7
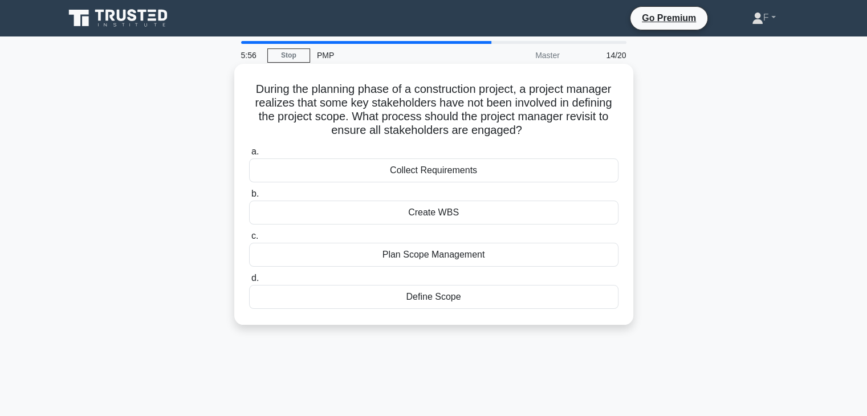
drag, startPoint x: 383, startPoint y: 258, endPoint x: 502, endPoint y: 261, distance: 119.2
click at [502, 261] on div "Plan Scope Management" at bounding box center [433, 255] width 369 height 24
drag, startPoint x: 382, startPoint y: 103, endPoint x: 579, endPoint y: 104, distance: 197.2
click at [579, 104] on h5 "During the planning phase of a construction project, a project manager realizes…" at bounding box center [434, 110] width 372 height 56
click at [461, 169] on div "Collect Requirements" at bounding box center [433, 170] width 369 height 24
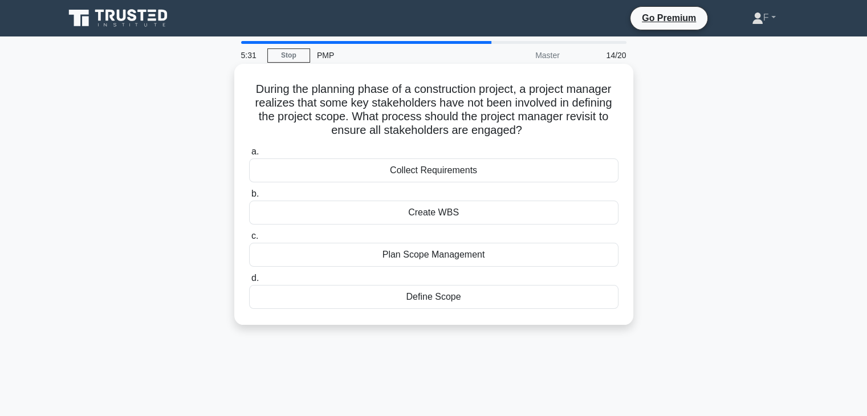
click at [249, 156] on input "a. Collect Requirements" at bounding box center [249, 151] width 0 height 7
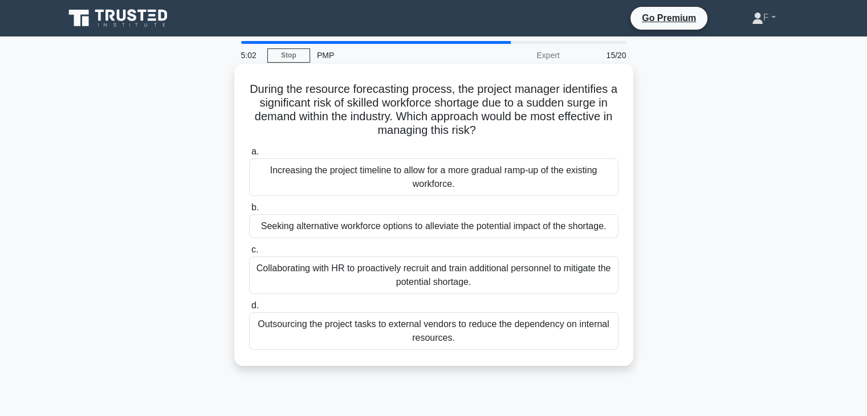
click at [395, 284] on div "Collaborating with HR to proactively recruit and train additional personnel to …" at bounding box center [433, 276] width 369 height 38
click at [249, 254] on input "c. Collaborating with HR to proactively recruit and train additional personnel …" at bounding box center [249, 249] width 0 height 7
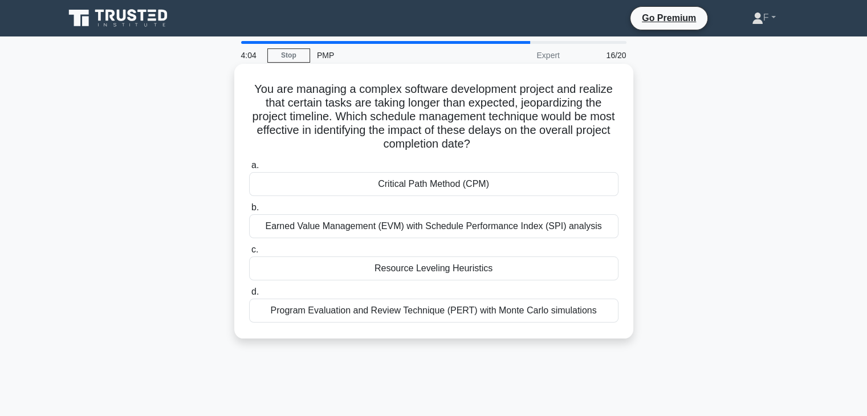
click at [397, 182] on div "Critical Path Method (CPM)" at bounding box center [433, 184] width 369 height 24
click at [249, 169] on input "a. Critical Path Method (CPM)" at bounding box center [249, 165] width 0 height 7
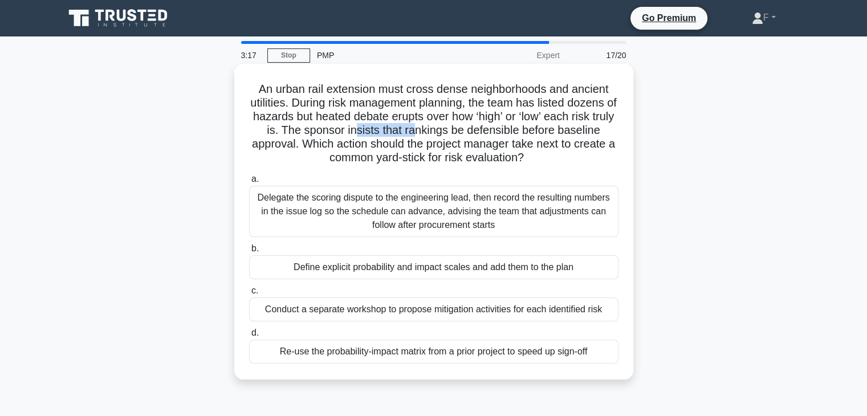
drag, startPoint x: 368, startPoint y: 133, endPoint x: 424, endPoint y: 132, distance: 56.4
click at [424, 132] on h5 "An urban rail extension must cross dense neighborhoods and ancient utilities. D…" at bounding box center [434, 123] width 372 height 83
click at [475, 268] on div "Define explicit probability and impact scales and add them to the plan" at bounding box center [433, 267] width 369 height 24
click at [249, 253] on input "b. Define explicit probability and impact scales and add them to the plan" at bounding box center [249, 248] width 0 height 7
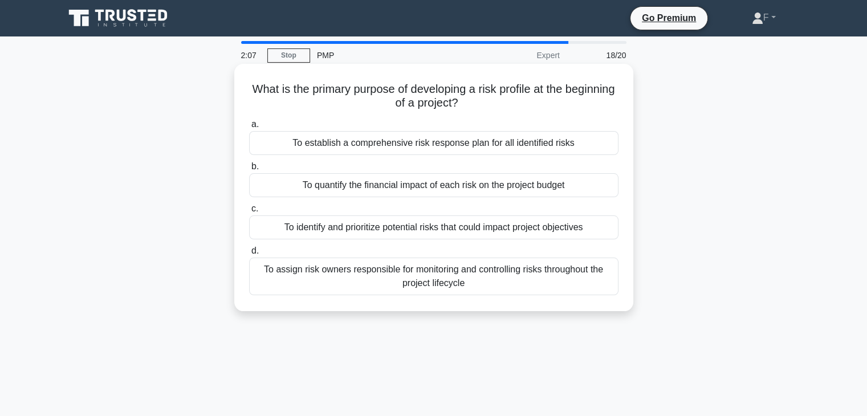
click at [424, 229] on div "To identify and prioritize potential risks that could impact project objectives" at bounding box center [433, 227] width 369 height 24
click at [249, 213] on input "c. To identify and prioritize potential risks that could impact project objecti…" at bounding box center [249, 208] width 0 height 7
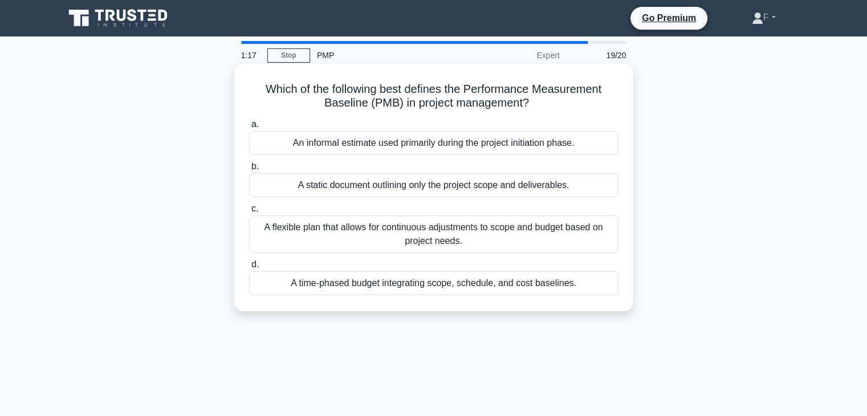
drag, startPoint x: 384, startPoint y: 231, endPoint x: 432, endPoint y: 263, distance: 57.4
click at [465, 231] on div "A flexible plan that allows for continuous adjustments to scope and budget base…" at bounding box center [433, 234] width 369 height 38
click at [404, 284] on div "A time-phased budget integrating scope, schedule, and cost baselines." at bounding box center [433, 283] width 369 height 24
click at [249, 268] on input "d. A time-phased budget integrating scope, schedule, and cost baselines." at bounding box center [249, 264] width 0 height 7
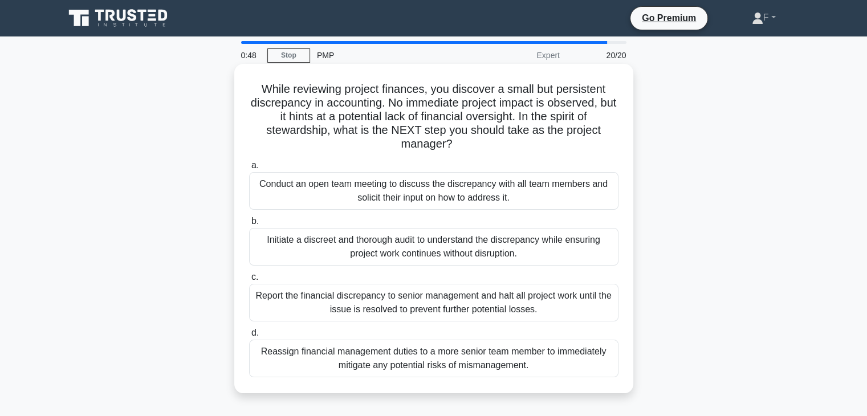
click at [529, 198] on div "Conduct an open team meeting to discuss the discrepancy with all team members a…" at bounding box center [433, 191] width 369 height 38
click at [249, 169] on input "a. Conduct an open team meeting to discuss the discrepancy with all team member…" at bounding box center [249, 165] width 0 height 7
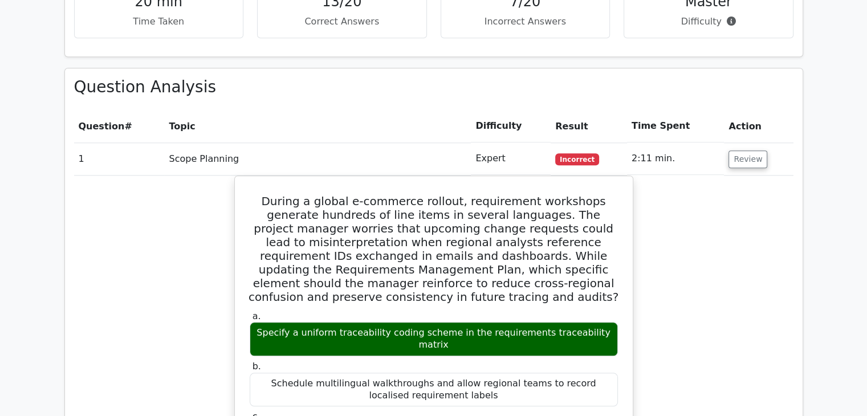
scroll to position [1197, 0]
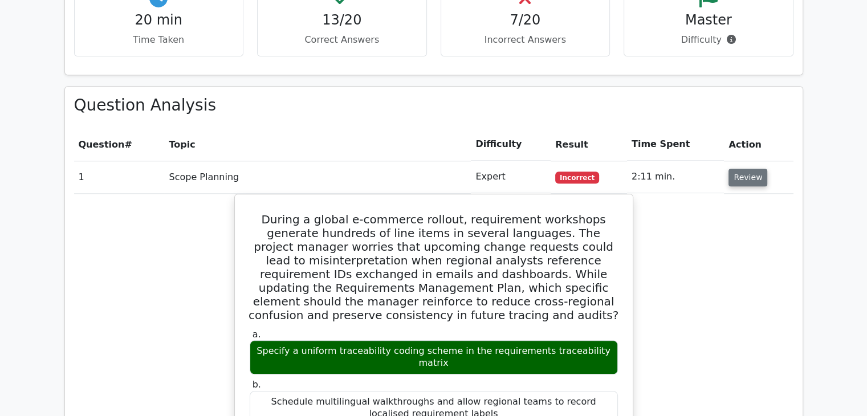
click at [750, 169] on button "Review" at bounding box center [748, 178] width 39 height 18
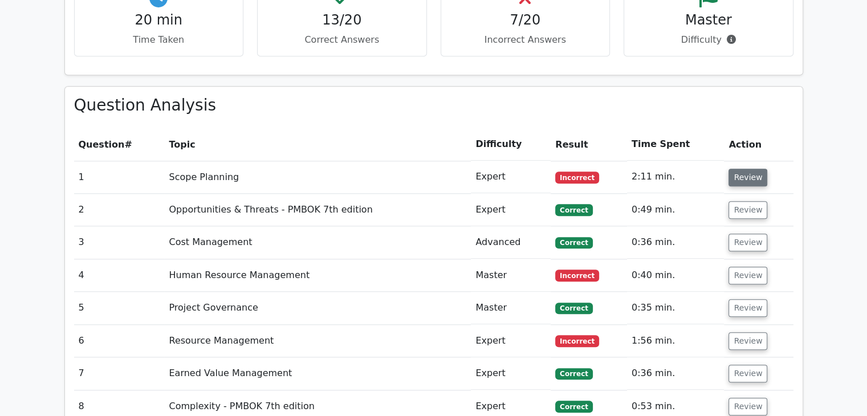
click at [744, 169] on button "Review" at bounding box center [748, 178] width 39 height 18
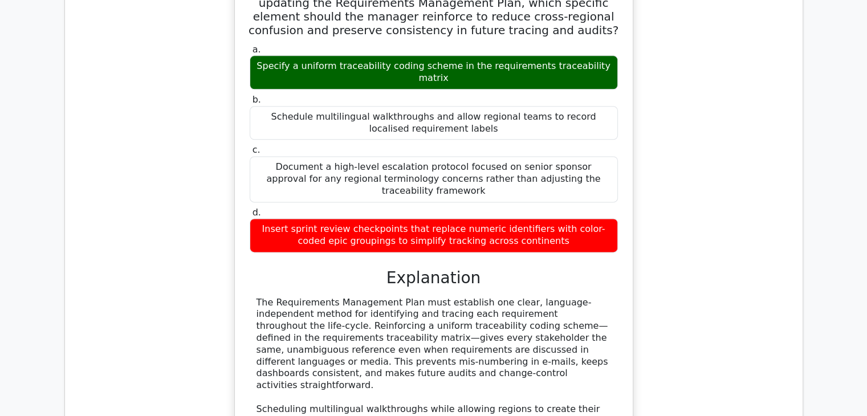
scroll to position [1311, 0]
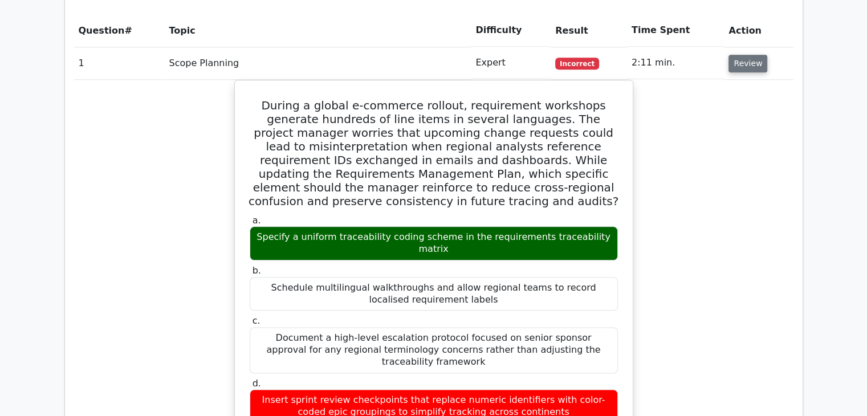
click at [734, 55] on button "Review" at bounding box center [748, 64] width 39 height 18
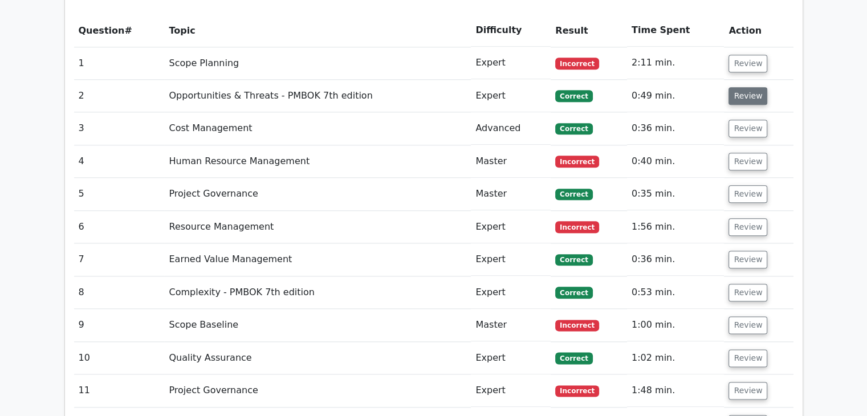
click at [736, 87] on button "Review" at bounding box center [748, 96] width 39 height 18
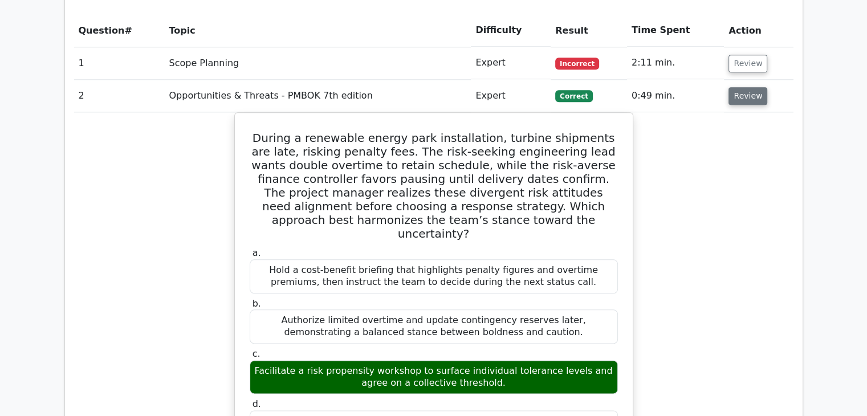
click at [739, 87] on button "Review" at bounding box center [748, 96] width 39 height 18
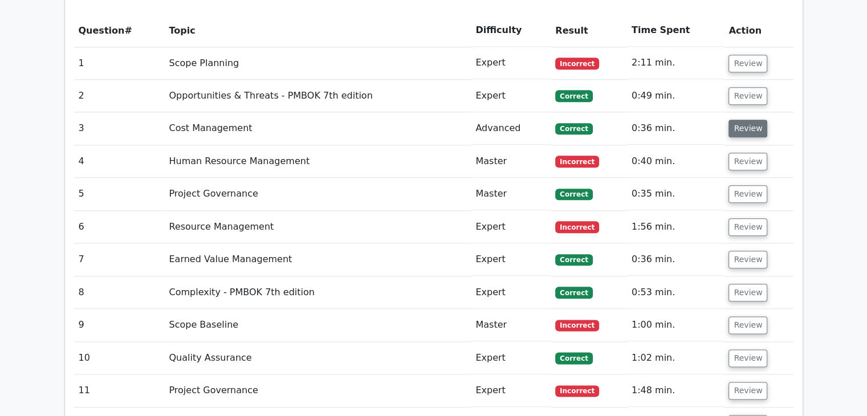
click at [742, 120] on button "Review" at bounding box center [748, 129] width 39 height 18
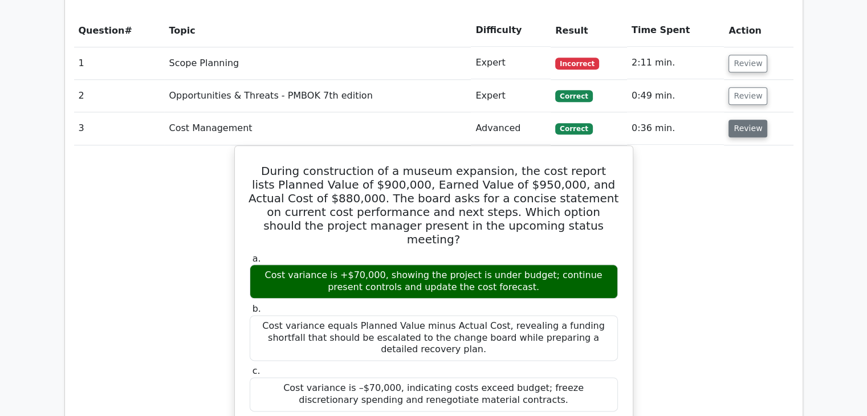
click at [741, 120] on button "Review" at bounding box center [748, 129] width 39 height 18
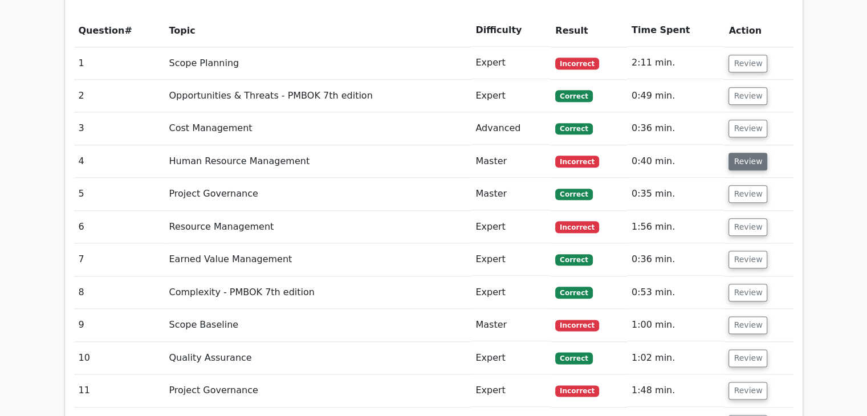
click at [740, 153] on button "Review" at bounding box center [748, 162] width 39 height 18
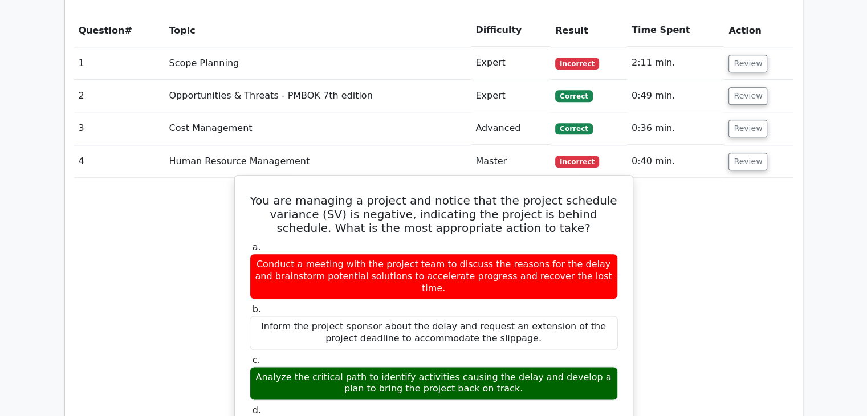
drag, startPoint x: 269, startPoint y: 147, endPoint x: 606, endPoint y: 372, distance: 405.2
copy div "You are managing a project and notice that the project schedule variance (SV) i…"
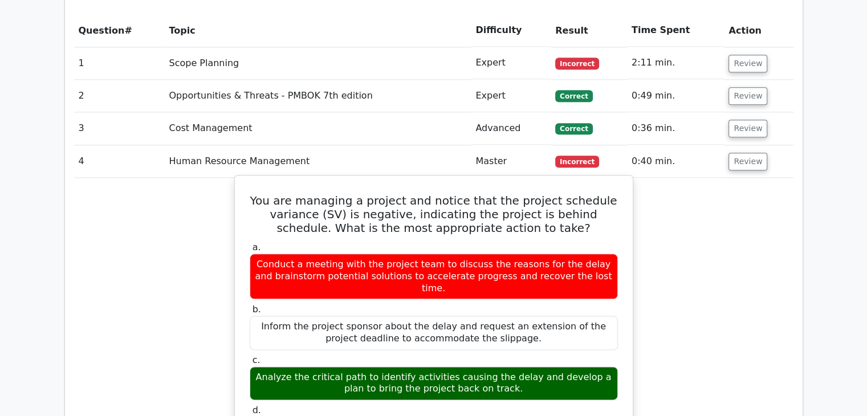
click at [564, 194] on h5 "You are managing a project and notice that the project schedule variance (SV) i…" at bounding box center [434, 214] width 371 height 41
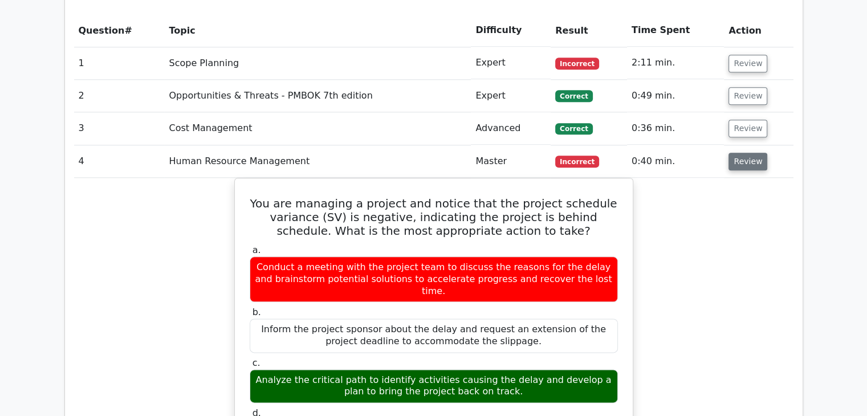
click at [744, 153] on button "Review" at bounding box center [748, 162] width 39 height 18
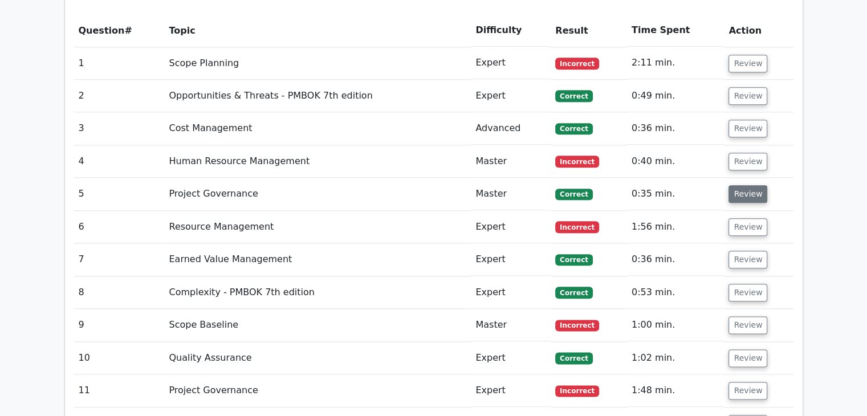
click at [748, 185] on button "Review" at bounding box center [748, 194] width 39 height 18
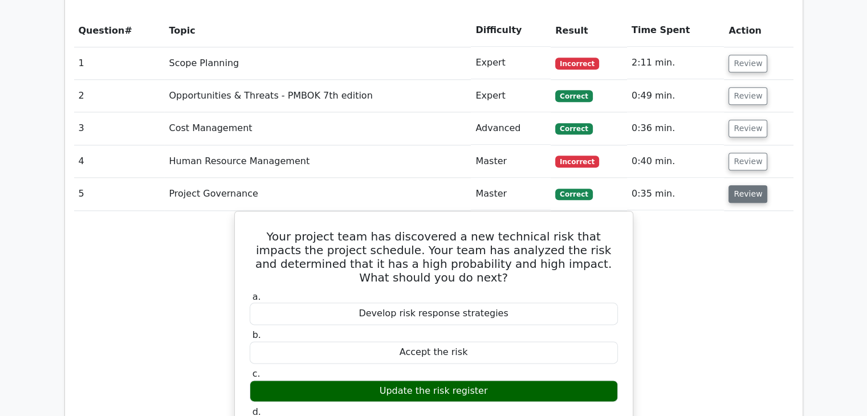
click at [751, 185] on button "Review" at bounding box center [748, 194] width 39 height 18
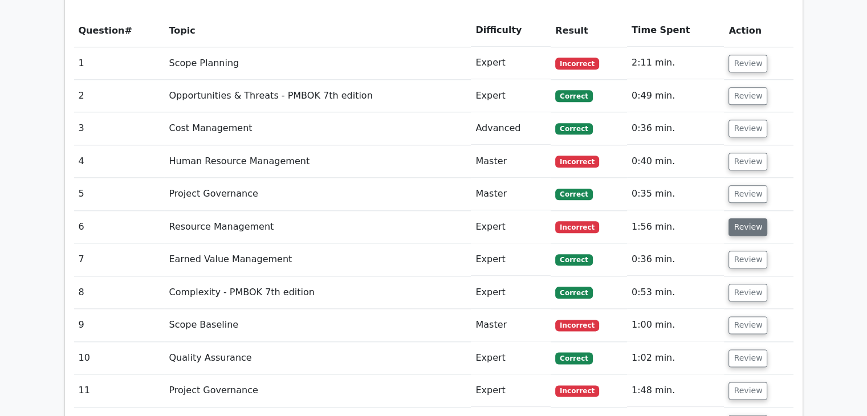
click at [750, 218] on button "Review" at bounding box center [748, 227] width 39 height 18
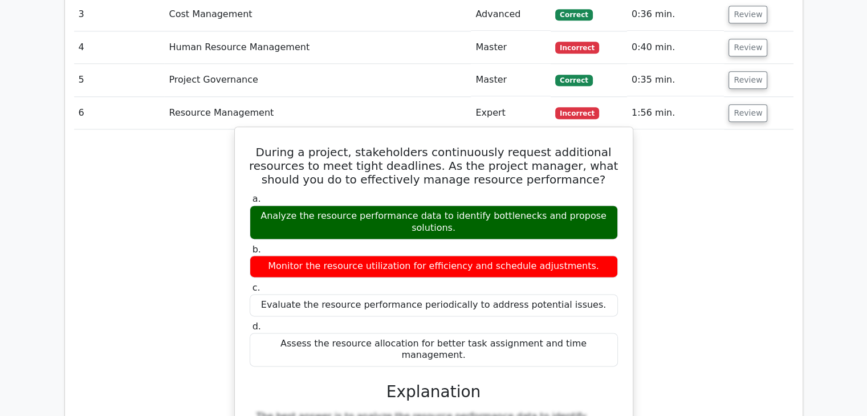
scroll to position [1368, 0]
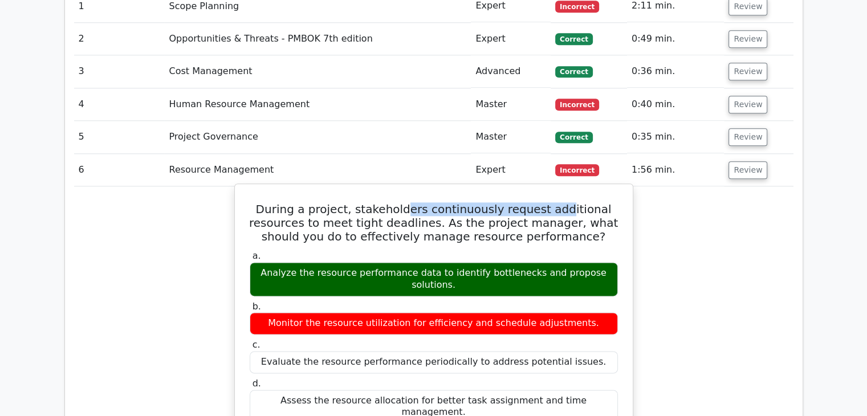
drag, startPoint x: 417, startPoint y: 158, endPoint x: 559, endPoint y: 158, distance: 141.9
click at [560, 202] on h5 "During a project, stakeholders continuously request additional resources to mee…" at bounding box center [434, 222] width 371 height 41
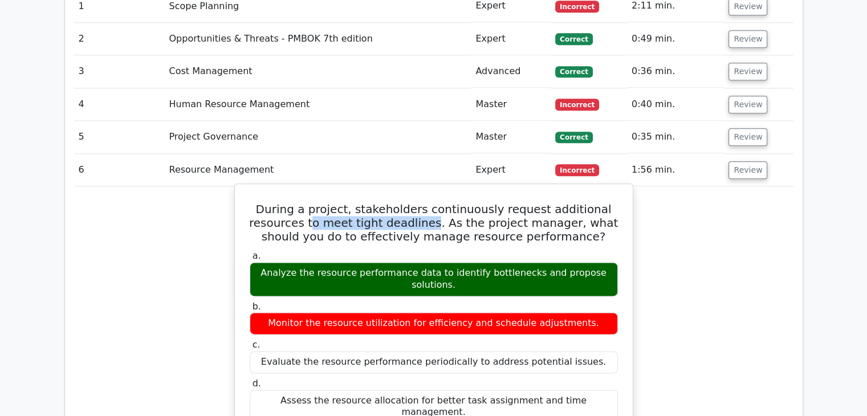
drag, startPoint x: 356, startPoint y: 171, endPoint x: 421, endPoint y: 169, distance: 65.0
click at [421, 202] on h5 "During a project, stakeholders continuously request additional resources to mee…" at bounding box center [434, 222] width 371 height 41
drag, startPoint x: 302, startPoint y: 181, endPoint x: 471, endPoint y: 187, distance: 169.4
drag, startPoint x: 421, startPoint y: 167, endPoint x: 371, endPoint y: 165, distance: 49.6
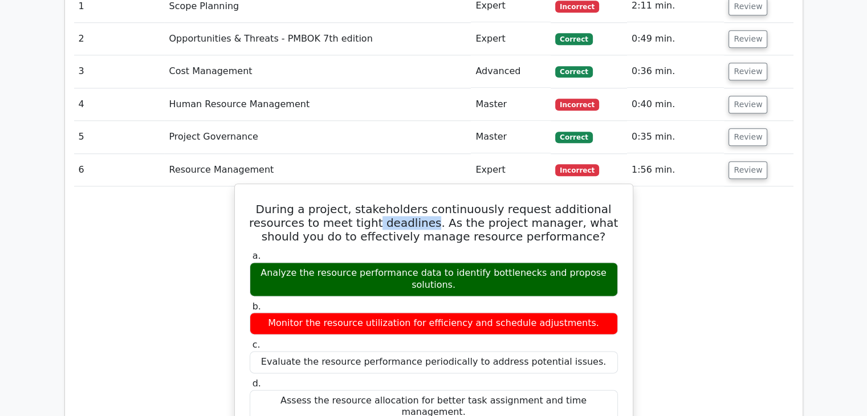
click at [371, 202] on h5 "During a project, stakeholders continuously request additional resources to mee…" at bounding box center [434, 222] width 371 height 41
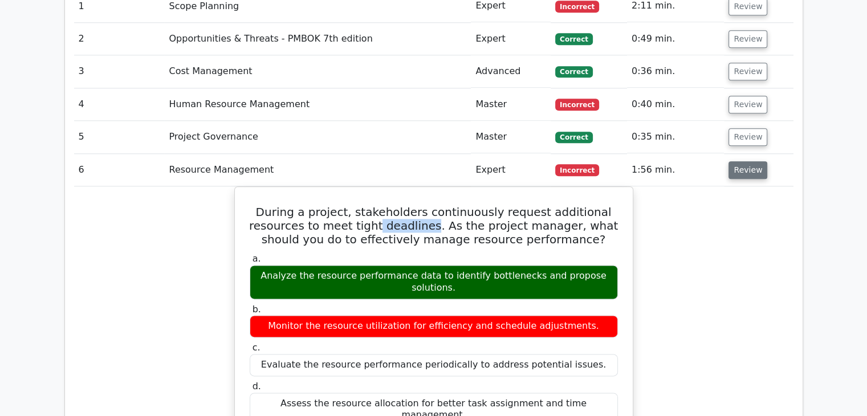
click at [746, 161] on button "Review" at bounding box center [748, 170] width 39 height 18
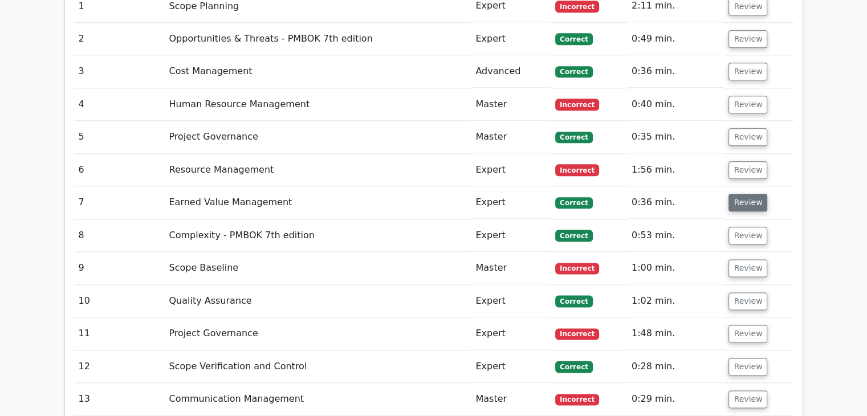
click at [743, 194] on button "Review" at bounding box center [748, 203] width 39 height 18
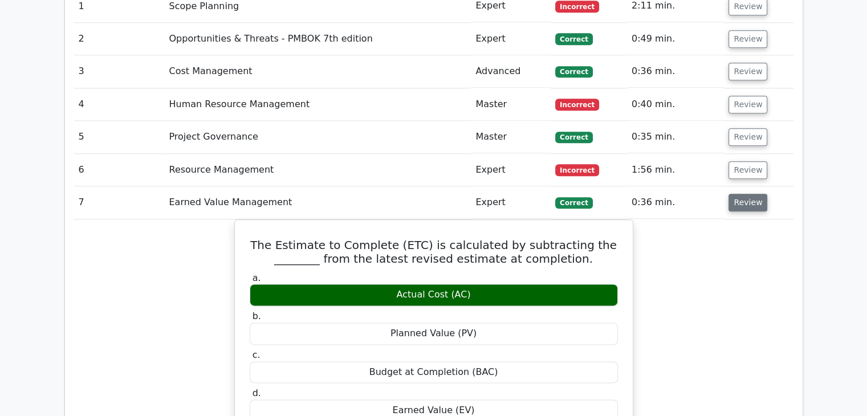
click at [746, 194] on button "Review" at bounding box center [748, 203] width 39 height 18
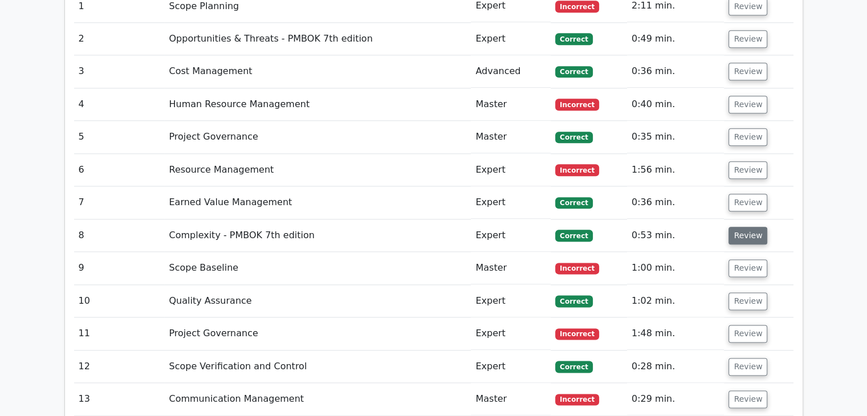
click at [744, 227] on button "Review" at bounding box center [748, 236] width 39 height 18
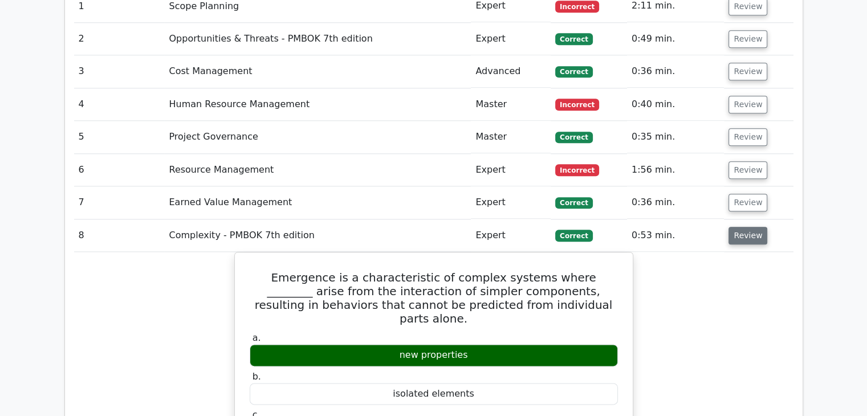
click at [745, 227] on button "Review" at bounding box center [748, 236] width 39 height 18
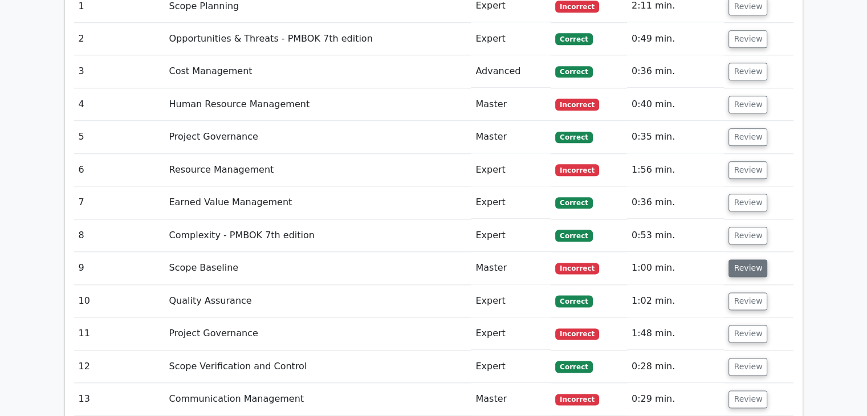
click at [742, 259] on button "Review" at bounding box center [748, 268] width 39 height 18
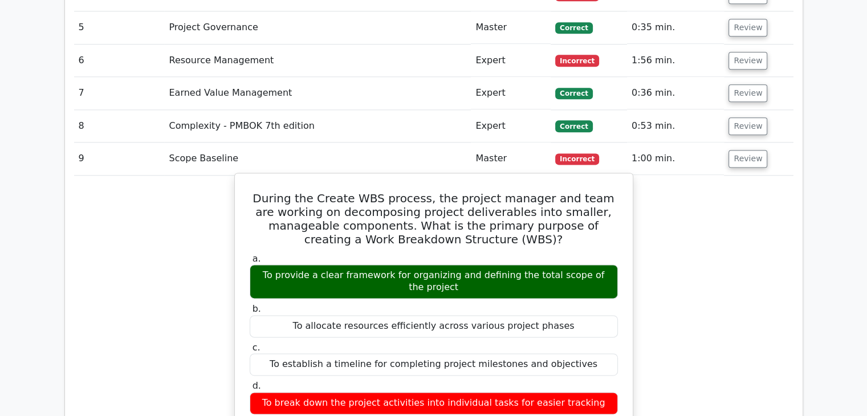
scroll to position [1482, 0]
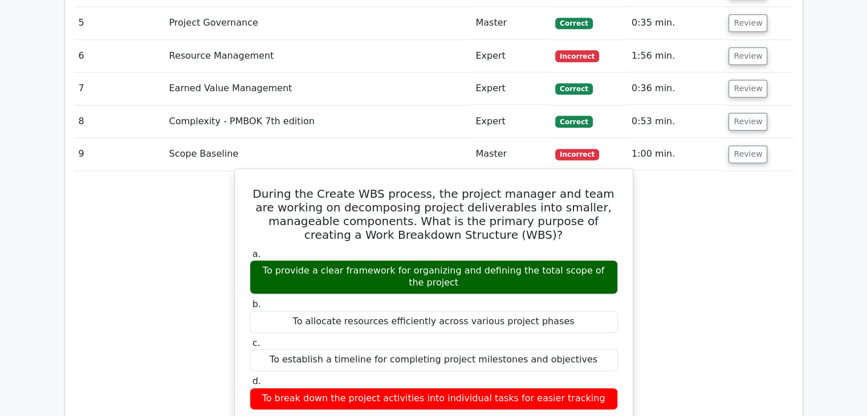
drag, startPoint x: 262, startPoint y: 136, endPoint x: 626, endPoint y: 352, distance: 422.7
click at [624, 349] on div "During the Create WBS process, the project manager and team are working on deco…" at bounding box center [433, 423] width 389 height 500
copy div "During the Create WBS process, the project manager and team are working on deco…"
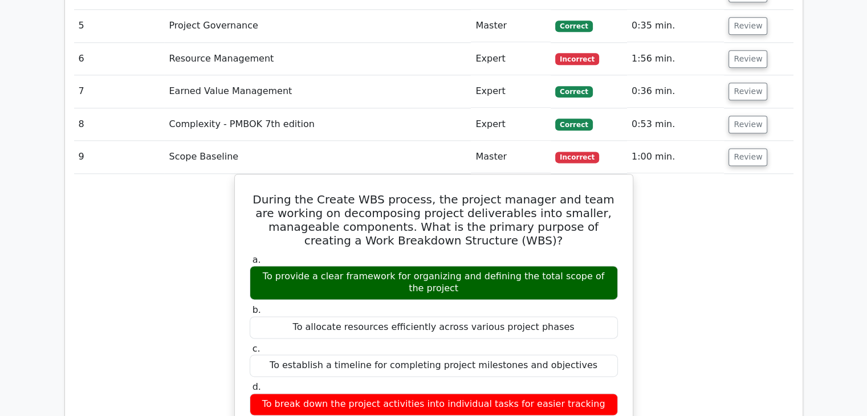
click at [857, 154] on main "Go Premium Project Management Professional Preparation Package (2025) Earn 35 P…" at bounding box center [433, 61] width 867 height 3015
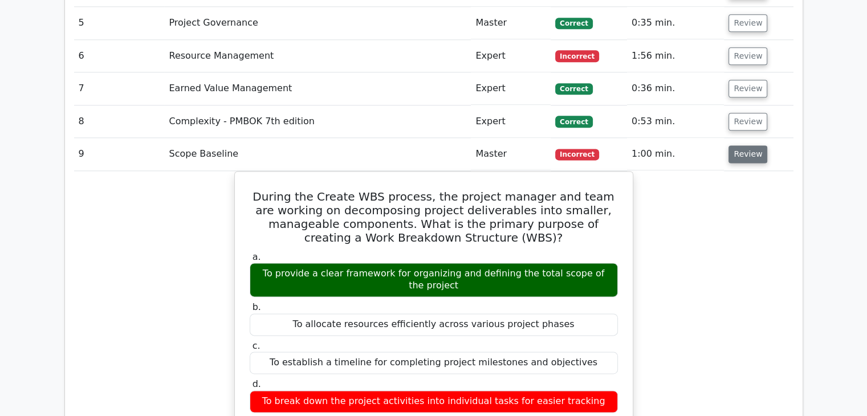
click at [746, 145] on button "Review" at bounding box center [748, 154] width 39 height 18
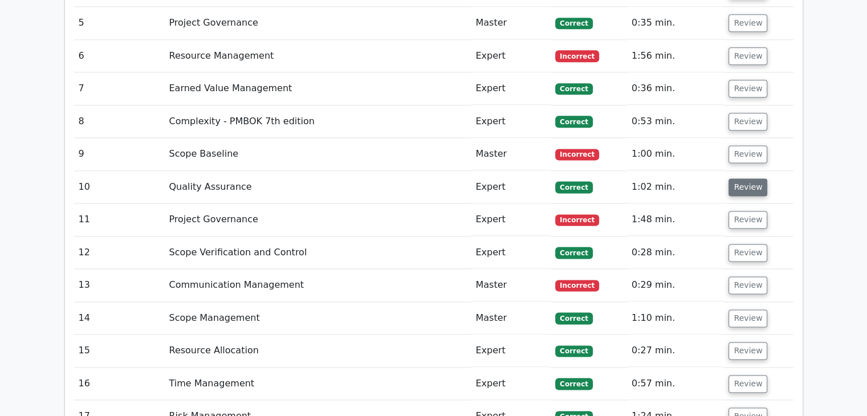
click at [746, 178] on button "Review" at bounding box center [748, 187] width 39 height 18
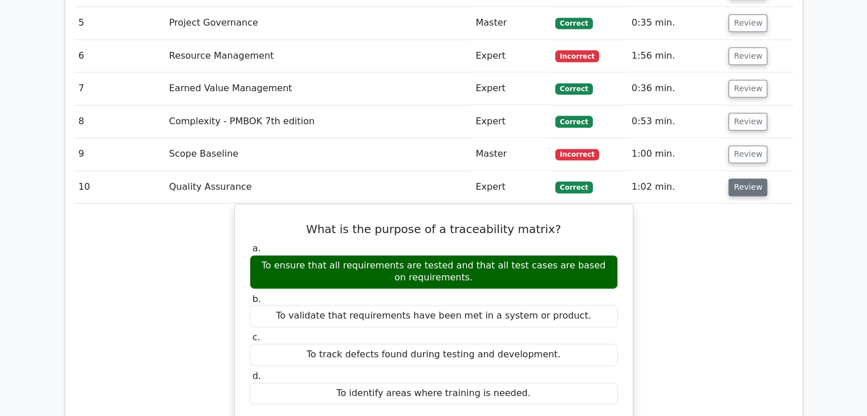
click at [748, 178] on button "Review" at bounding box center [748, 187] width 39 height 18
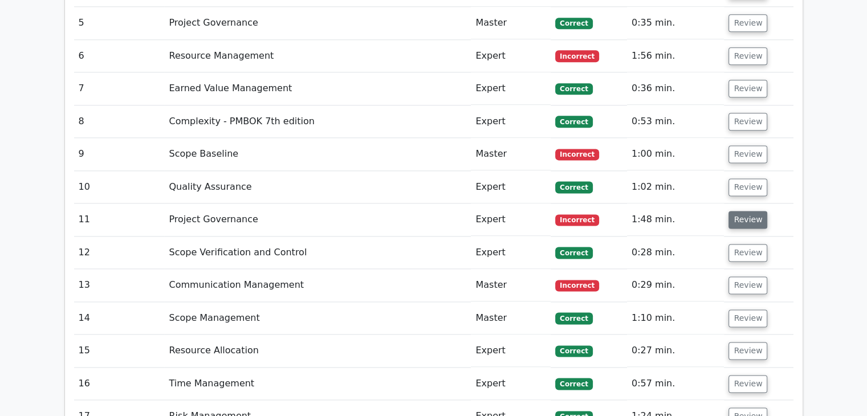
click at [739, 211] on button "Review" at bounding box center [748, 220] width 39 height 18
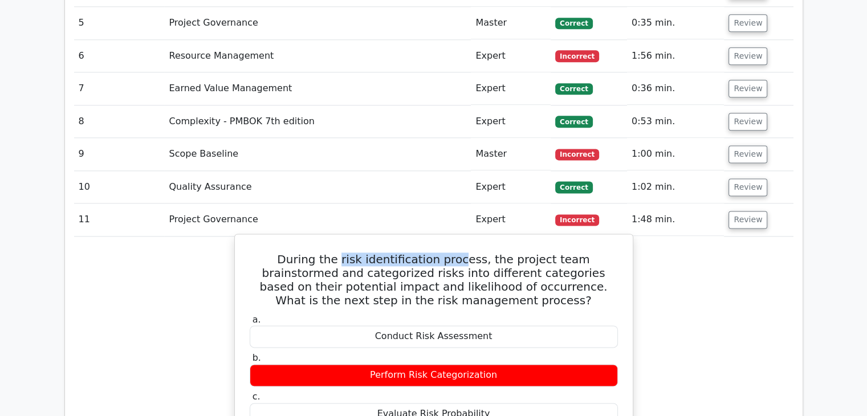
drag, startPoint x: 315, startPoint y: 202, endPoint x: 433, endPoint y: 200, distance: 118.6
click at [433, 253] on h5 "During the risk identification process, the project team brainstormed and categ…" at bounding box center [434, 280] width 371 height 55
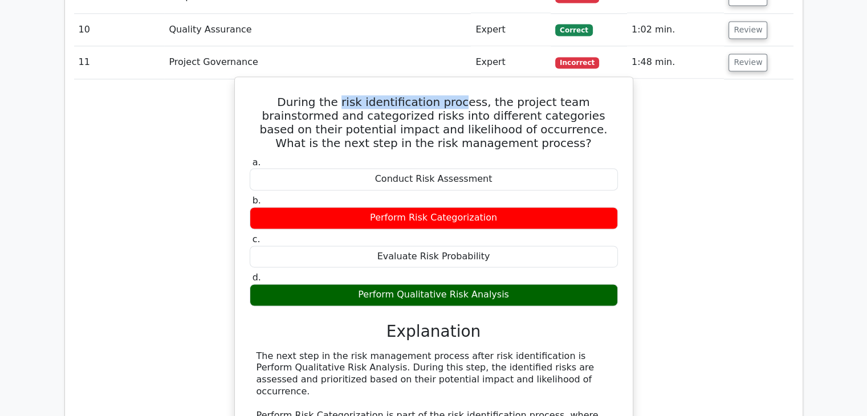
scroll to position [1596, 0]
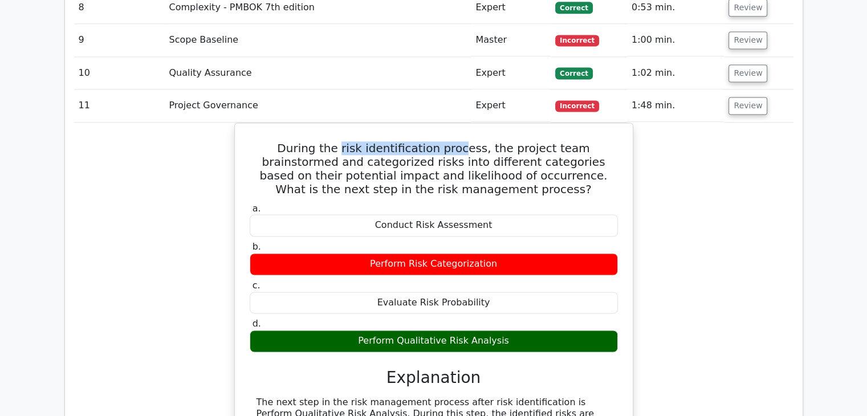
click at [665, 125] on div "During the risk identification process, the project team brainstormed and categ…" at bounding box center [433, 367] width 719 height 489
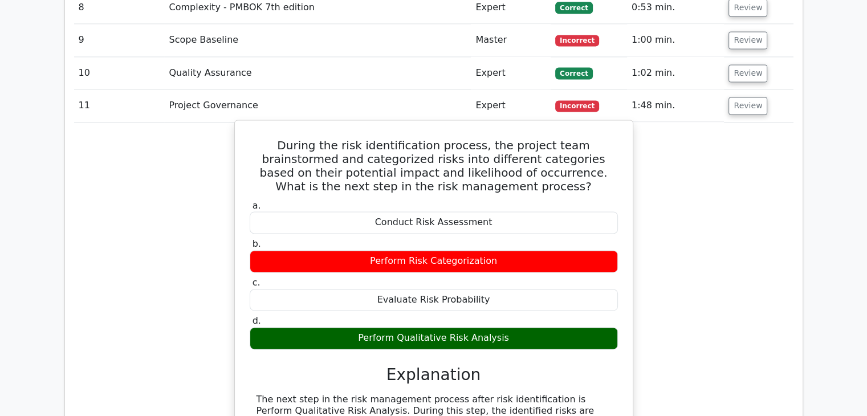
drag, startPoint x: 258, startPoint y: 88, endPoint x: 520, endPoint y: 286, distance: 328.8
click at [520, 286] on div "During the risk identification process, the project team brainstormed and categ…" at bounding box center [433, 357] width 389 height 465
copy div "During the risk identification process, the project team brainstormed and categ…"
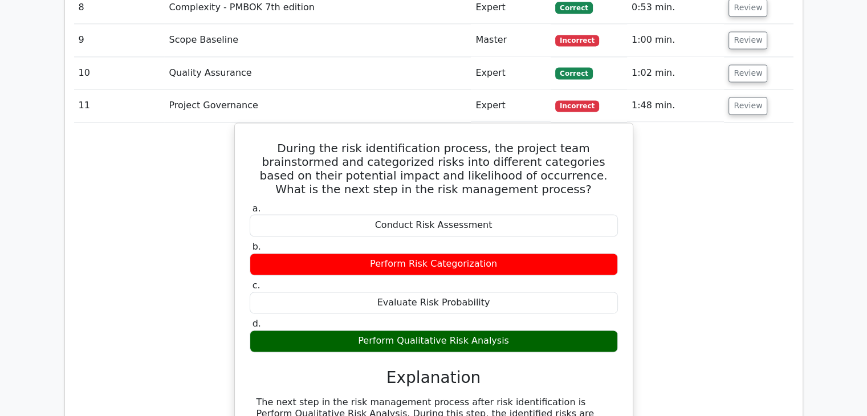
click at [734, 173] on div "During the risk identification process, the project team brainstormed and categ…" at bounding box center [433, 367] width 719 height 489
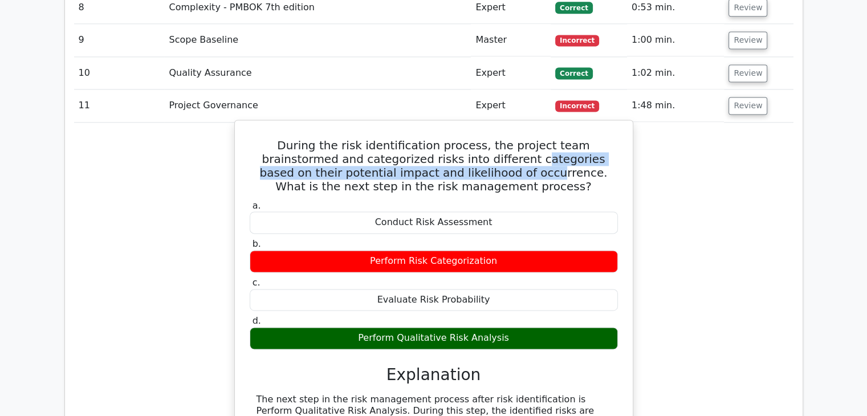
drag, startPoint x: 438, startPoint y: 101, endPoint x: 410, endPoint y: 108, distance: 28.8
click at [410, 139] on h5 "During the risk identification process, the project team brainstormed and categ…" at bounding box center [434, 166] width 371 height 55
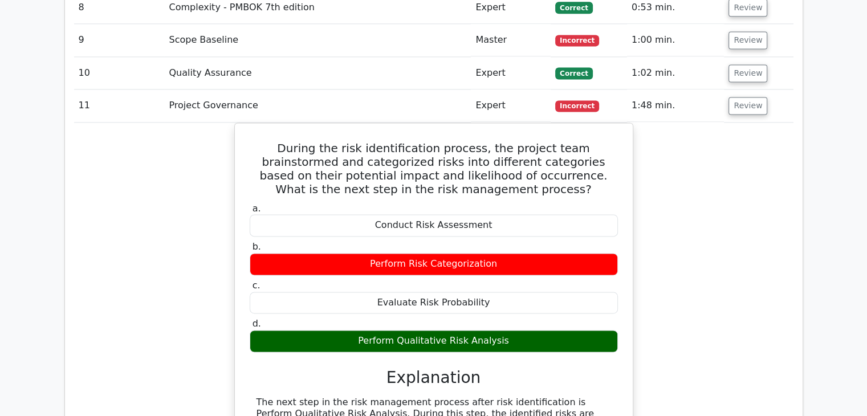
click at [744, 89] on td "Review" at bounding box center [758, 105] width 69 height 32
click at [750, 97] on button "Review" at bounding box center [748, 106] width 39 height 18
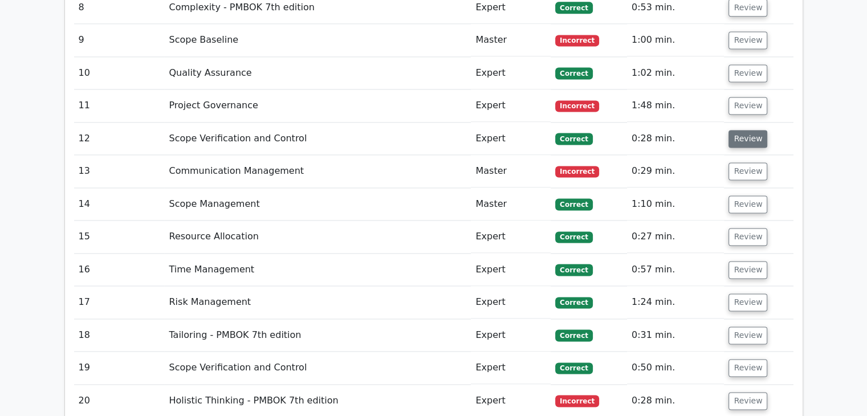
click at [741, 130] on button "Review" at bounding box center [748, 139] width 39 height 18
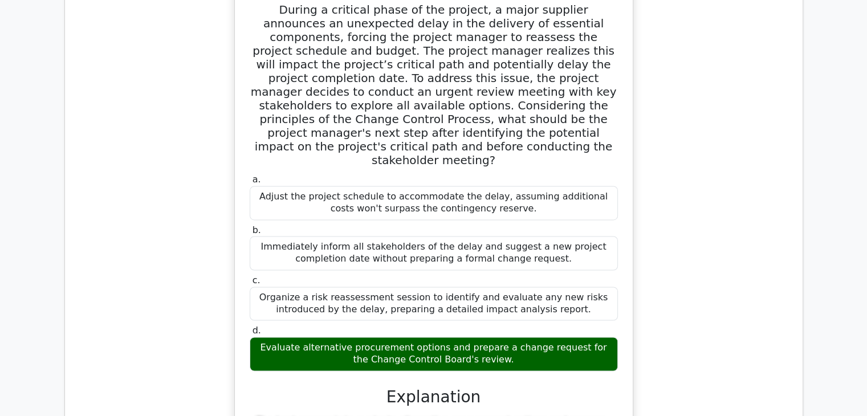
scroll to position [1653, 0]
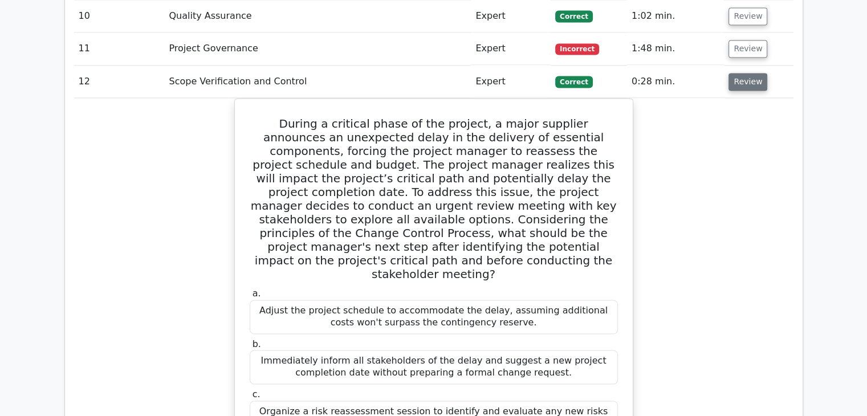
click at [743, 73] on button "Review" at bounding box center [748, 82] width 39 height 18
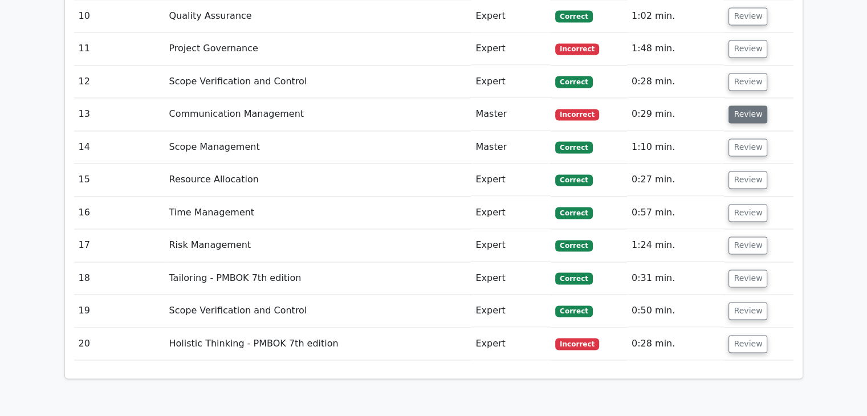
click at [739, 105] on button "Review" at bounding box center [748, 114] width 39 height 18
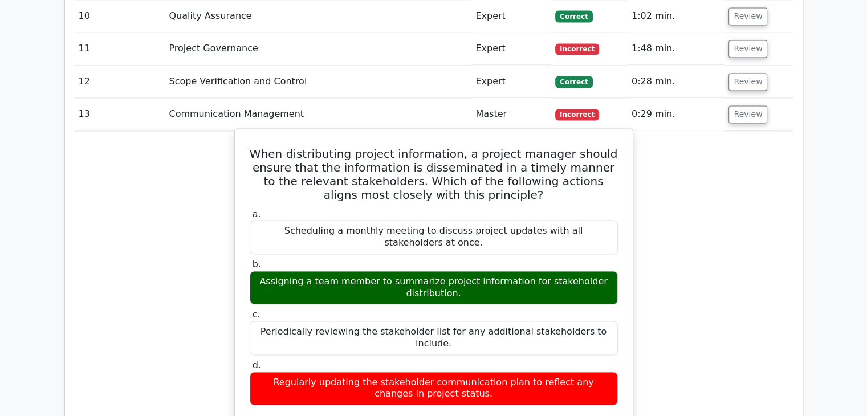
drag, startPoint x: 267, startPoint y: 93, endPoint x: 488, endPoint y: 311, distance: 310.0
click at [488, 311] on div "When distributing project information, a project manager should ensure that the…" at bounding box center [433, 375] width 389 height 485
copy div "When distributing project information, a project manager should ensure that the…"
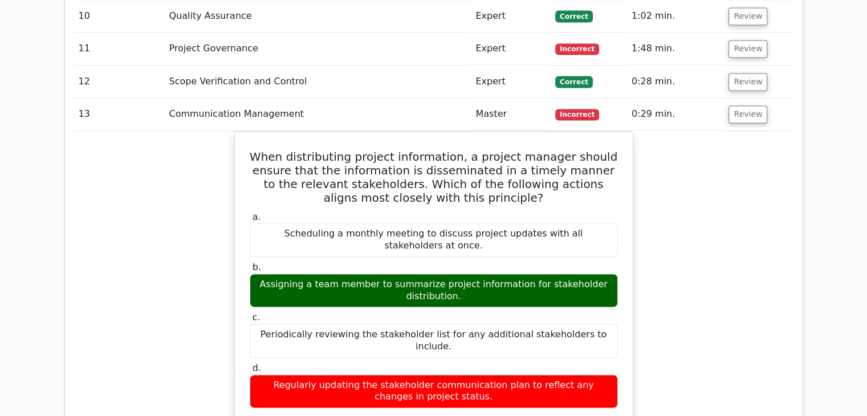
click at [740, 207] on div "When distributing project information, a project manager should ensure that the…" at bounding box center [433, 385] width 719 height 509
click at [748, 105] on button "Review" at bounding box center [748, 114] width 39 height 18
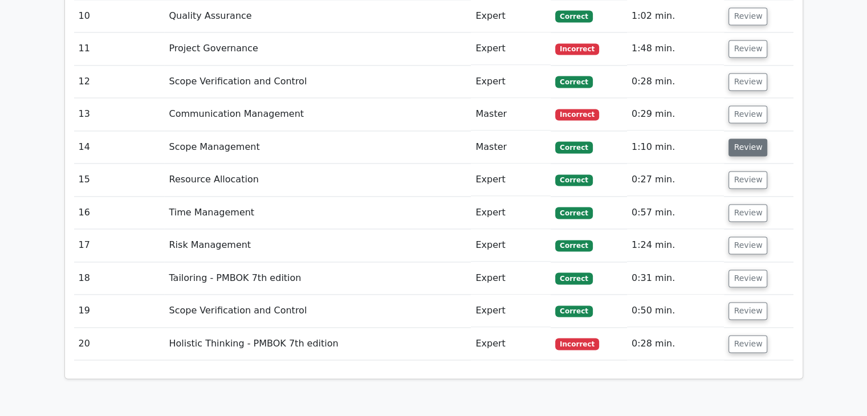
click at [744, 139] on button "Review" at bounding box center [748, 148] width 39 height 18
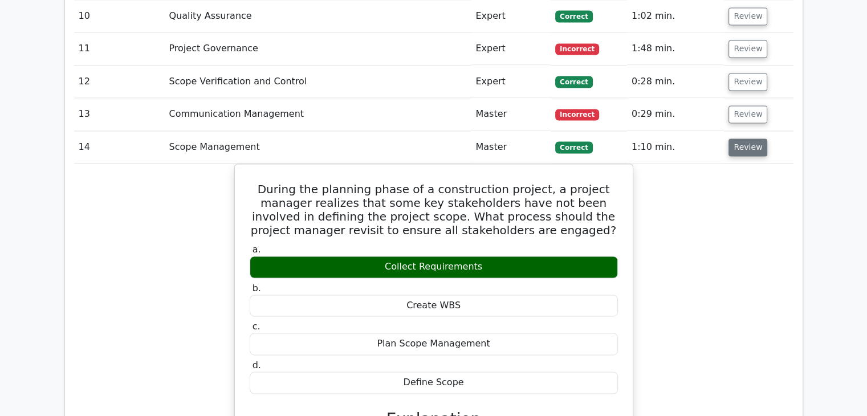
click at [756, 139] on button "Review" at bounding box center [748, 148] width 39 height 18
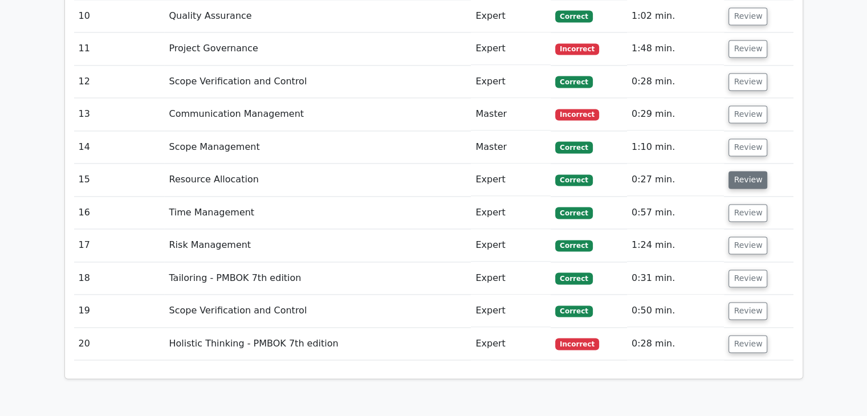
click at [745, 171] on button "Review" at bounding box center [748, 180] width 39 height 18
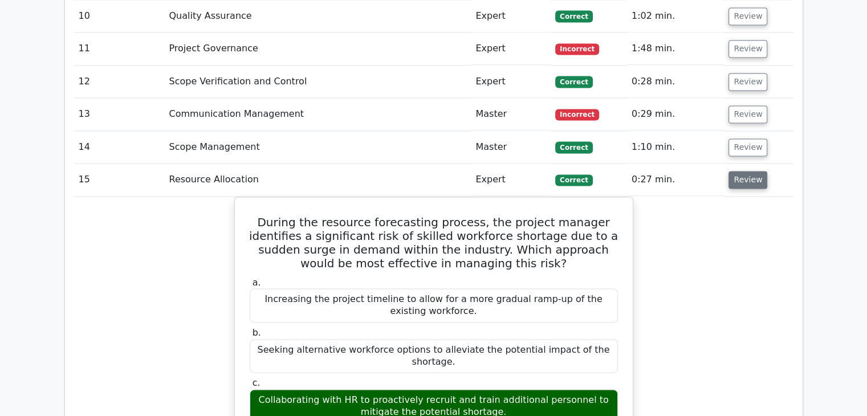
click at [743, 171] on button "Review" at bounding box center [748, 180] width 39 height 18
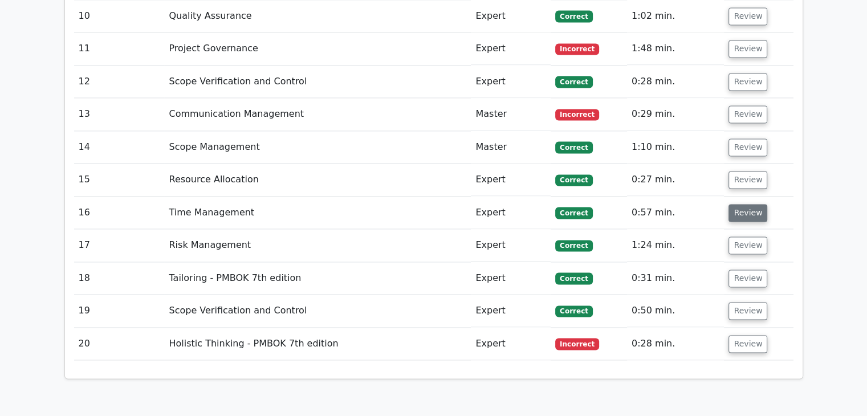
click at [750, 204] on button "Review" at bounding box center [748, 213] width 39 height 18
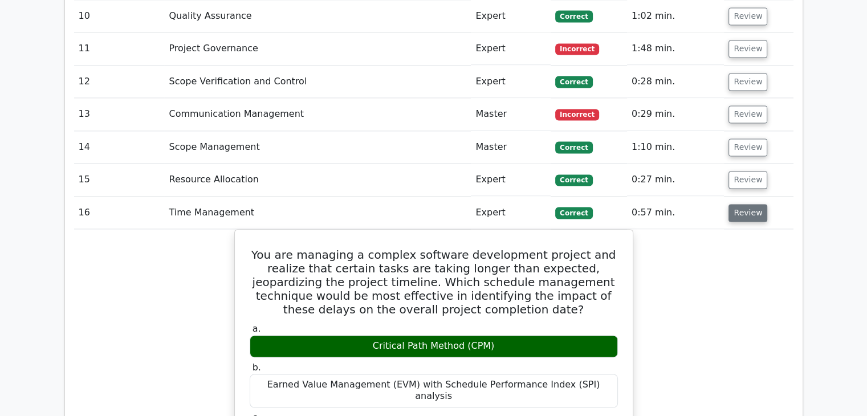
click at [750, 204] on button "Review" at bounding box center [748, 213] width 39 height 18
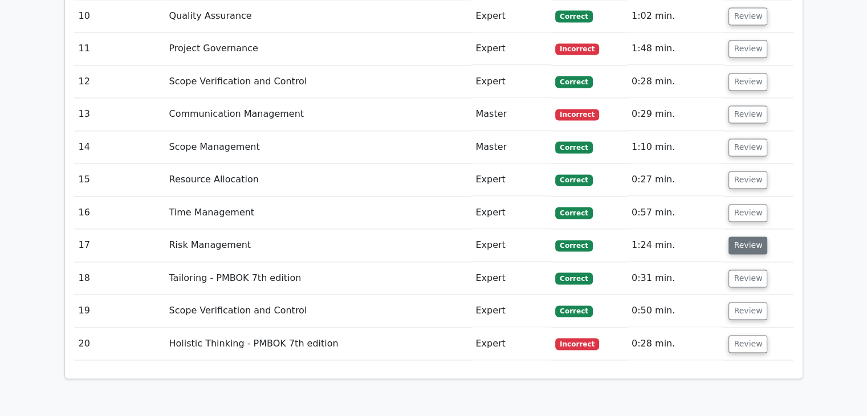
click at [743, 237] on button "Review" at bounding box center [748, 246] width 39 height 18
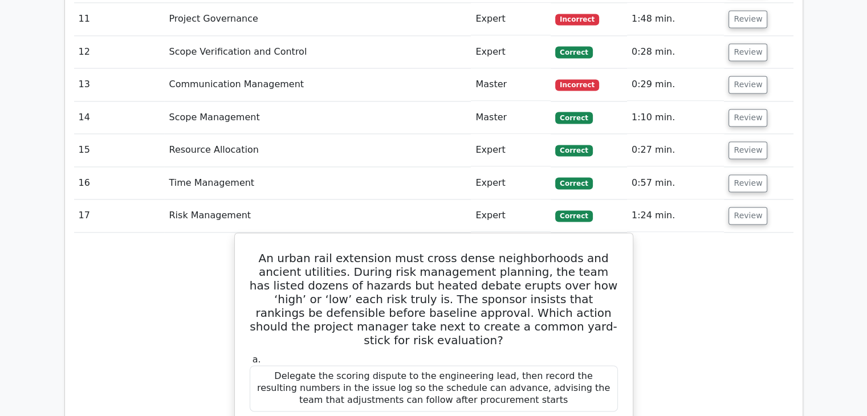
scroll to position [1710, 0]
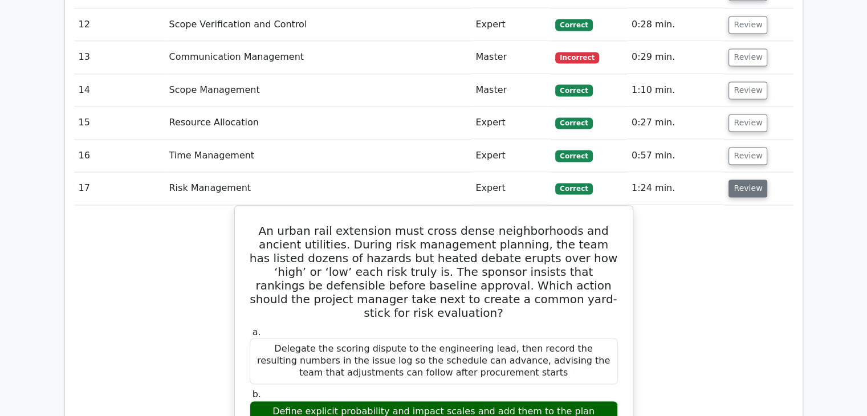
click at [751, 180] on button "Review" at bounding box center [748, 189] width 39 height 18
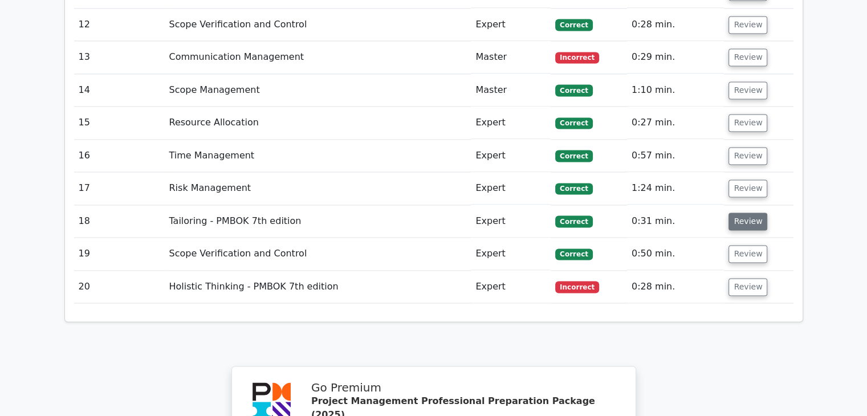
click at [740, 213] on button "Review" at bounding box center [748, 222] width 39 height 18
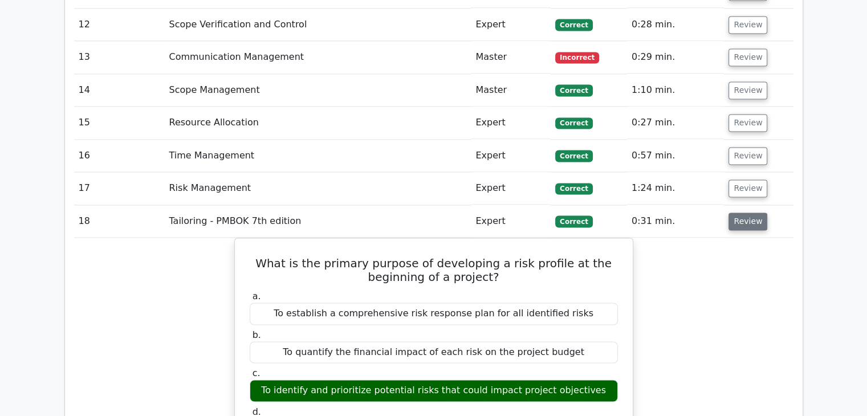
click at [748, 213] on button "Review" at bounding box center [748, 222] width 39 height 18
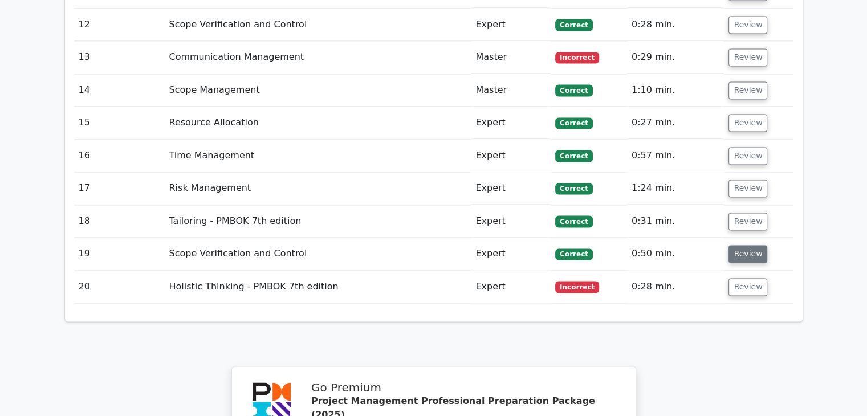
click at [736, 245] on button "Review" at bounding box center [748, 254] width 39 height 18
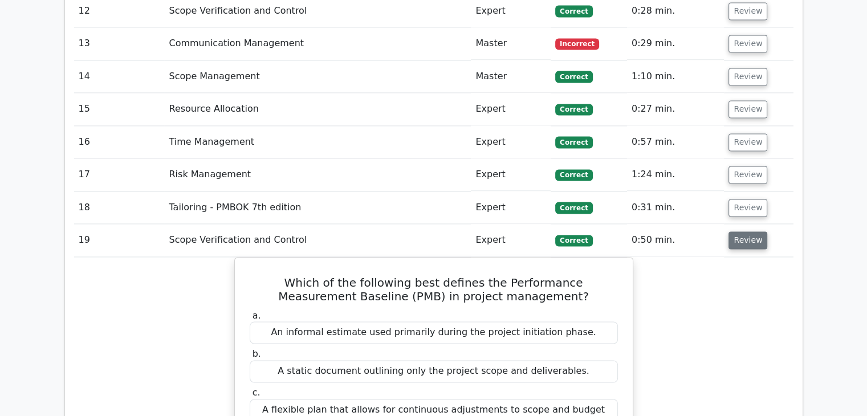
scroll to position [1767, 0]
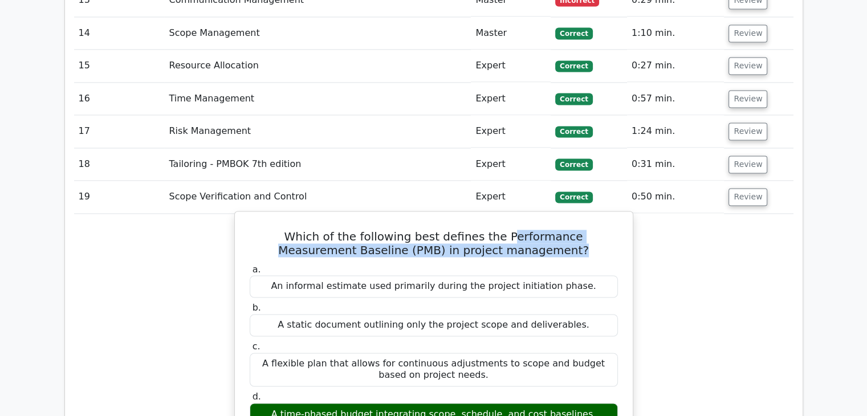
drag, startPoint x: 472, startPoint y: 176, endPoint x: 545, endPoint y: 193, distance: 74.8
click at [545, 230] on h5 "Which of the following best defines the Performance Measurement Baseline (PMB) …" at bounding box center [434, 243] width 371 height 27
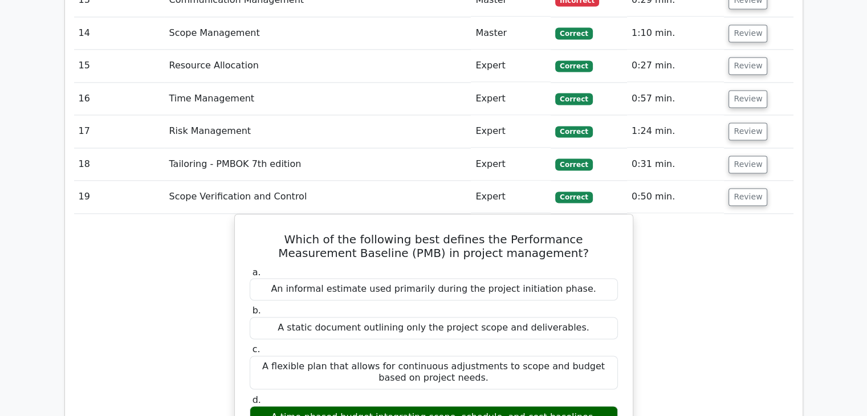
click at [751, 188] on button "Review" at bounding box center [748, 197] width 39 height 18
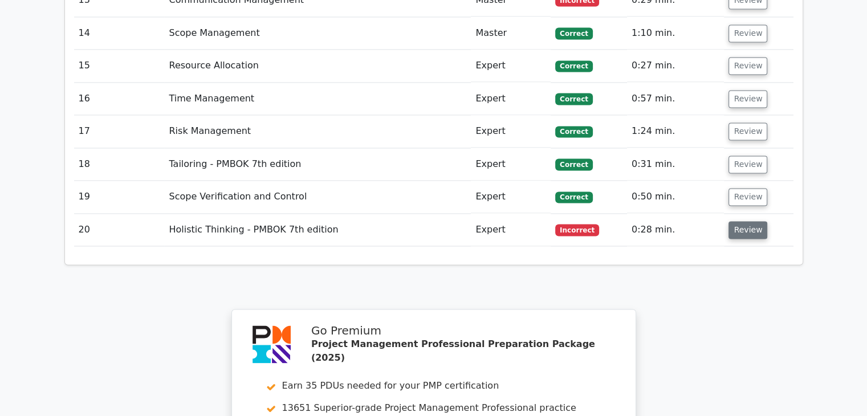
click at [746, 221] on button "Review" at bounding box center [748, 230] width 39 height 18
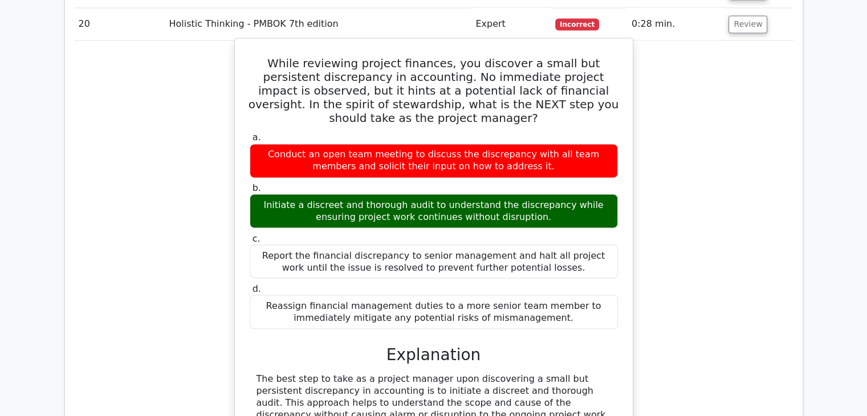
scroll to position [1881, 0]
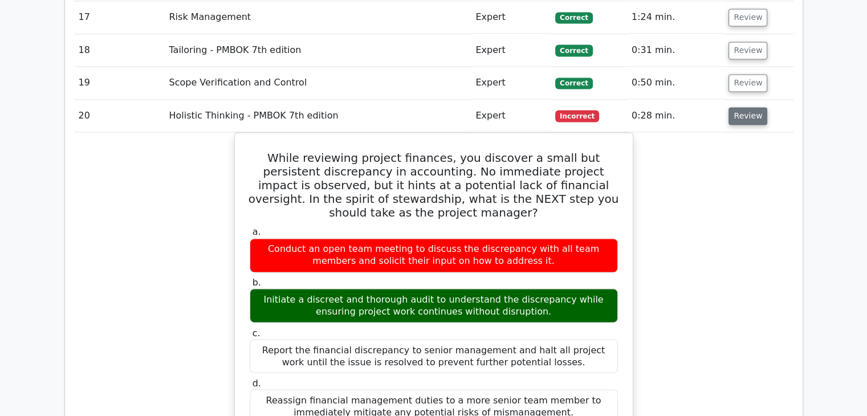
click at [748, 107] on button "Review" at bounding box center [748, 116] width 39 height 18
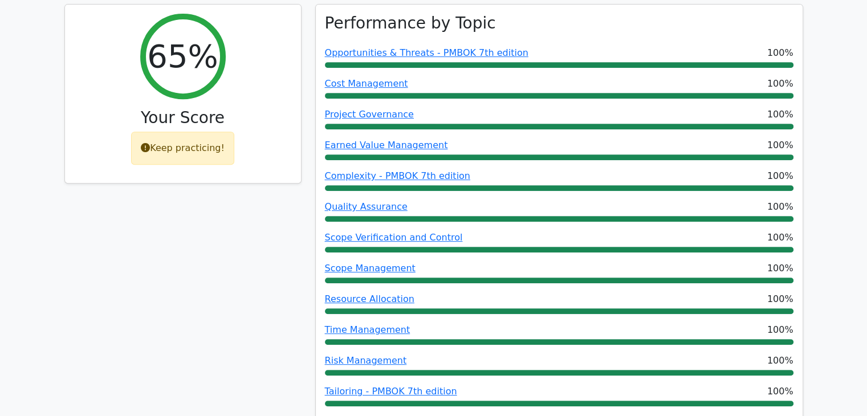
scroll to position [171, 0]
